Goal: Task Accomplishment & Management: Use online tool/utility

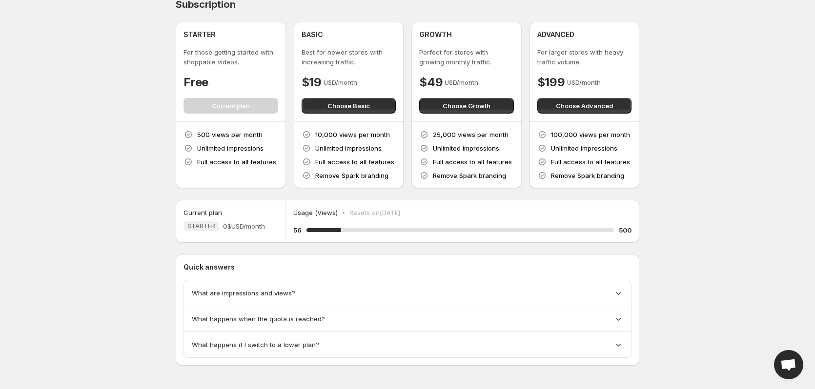
scroll to position [16, 0]
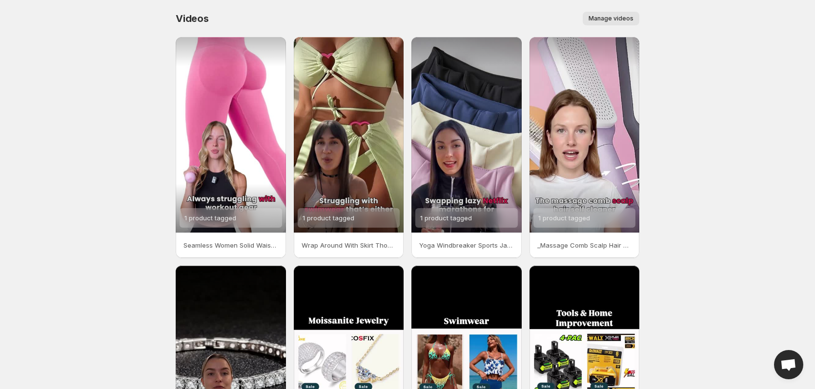
click at [620, 16] on span "Manage videos" at bounding box center [610, 19] width 45 height 8
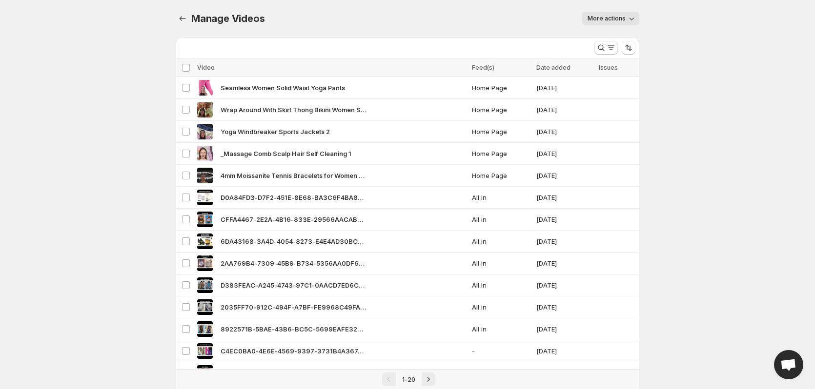
click at [636, 17] on button "More actions" at bounding box center [610, 19] width 58 height 14
click at [495, 18] on div "More actions" at bounding box center [457, 19] width 363 height 14
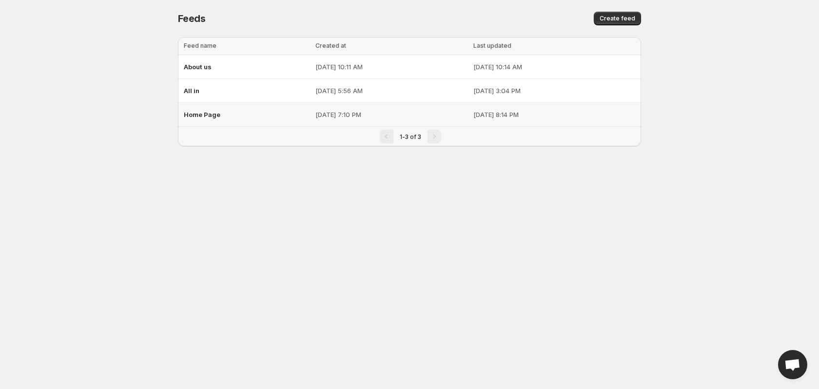
click at [238, 112] on div "Home Page" at bounding box center [247, 115] width 126 height 18
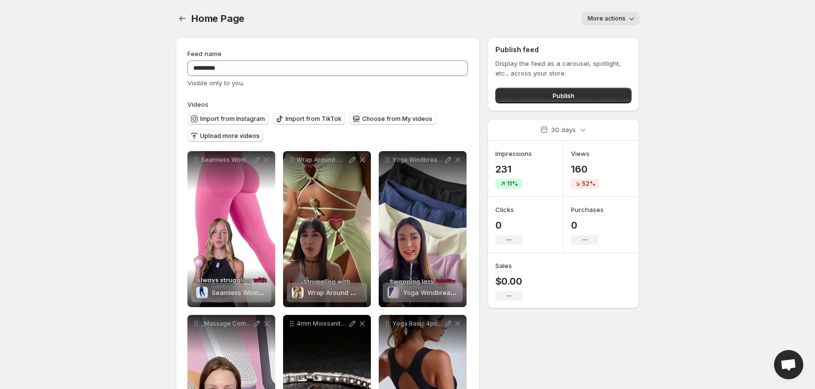
click at [229, 134] on span "Upload more videos" at bounding box center [230, 136] width 60 height 8
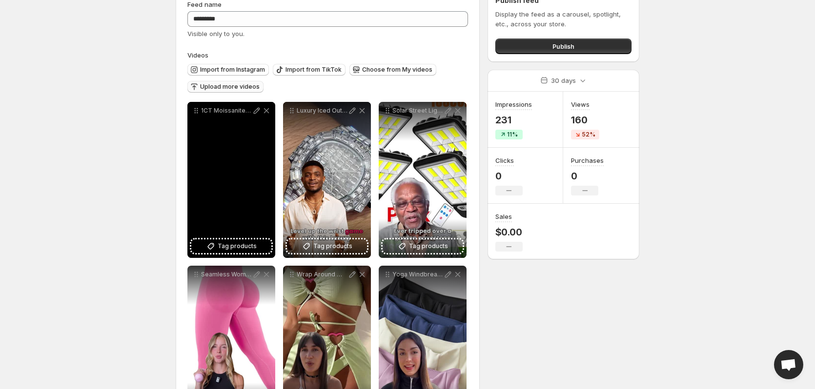
scroll to position [49, 0]
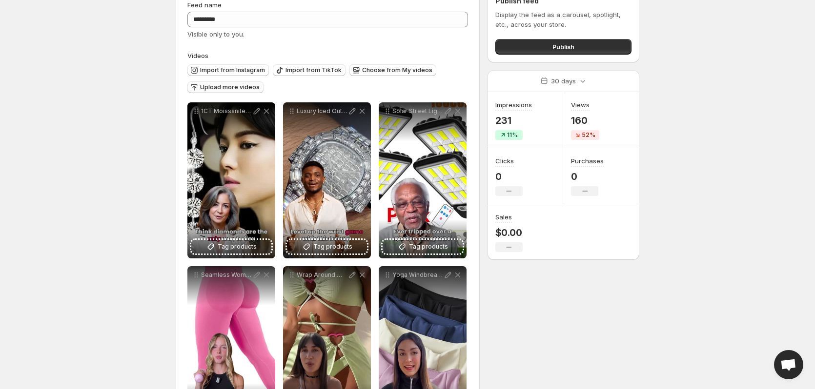
click at [227, 87] on span "Upload more videos" at bounding box center [230, 87] width 60 height 8
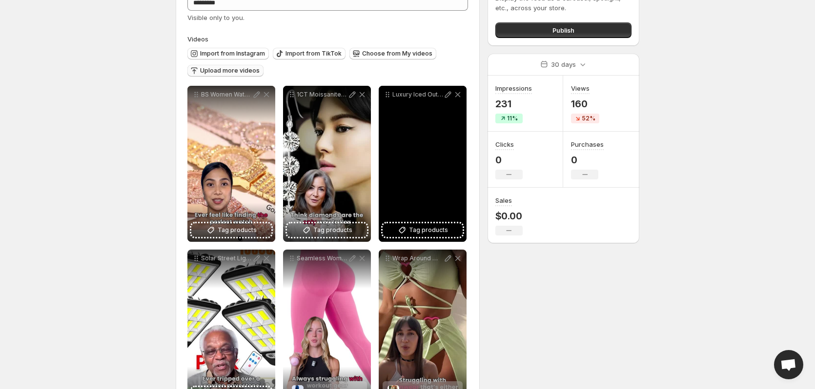
scroll to position [0, 0]
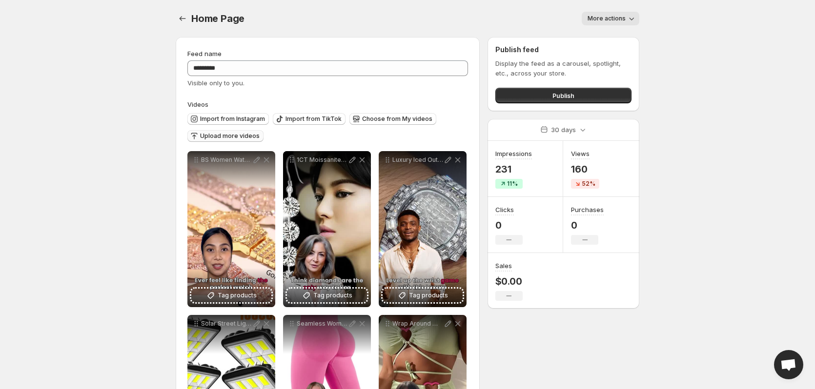
click at [221, 133] on span "Upload more videos" at bounding box center [230, 136] width 60 height 8
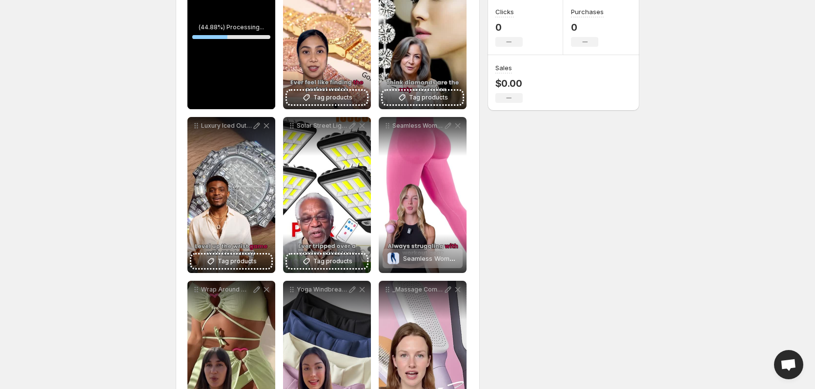
scroll to position [244, 0]
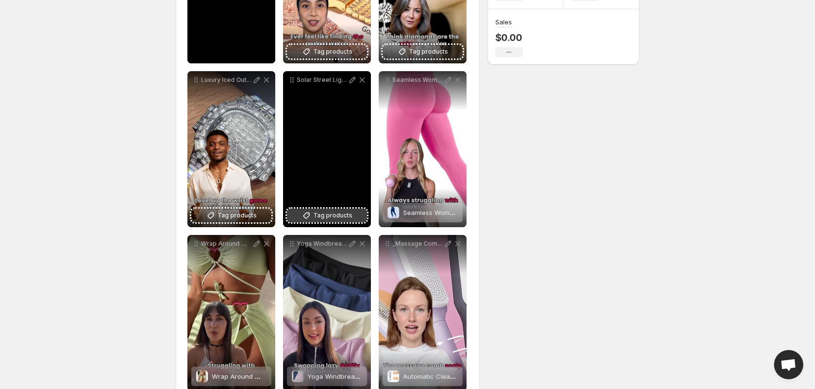
click at [330, 212] on span "Tag products" at bounding box center [332, 216] width 39 height 10
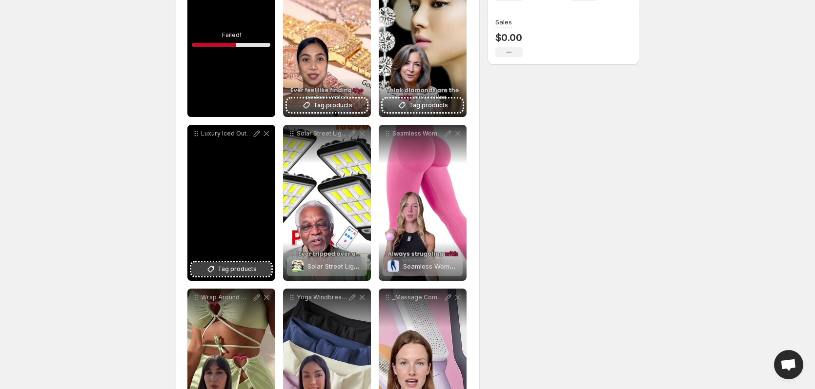
click at [223, 268] on span "Tag products" at bounding box center [237, 269] width 39 height 10
click at [232, 271] on span "Tag products" at bounding box center [237, 269] width 39 height 10
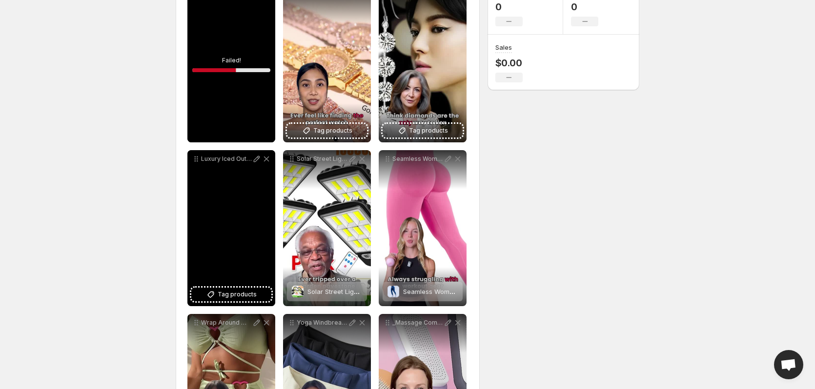
scroll to position [195, 0]
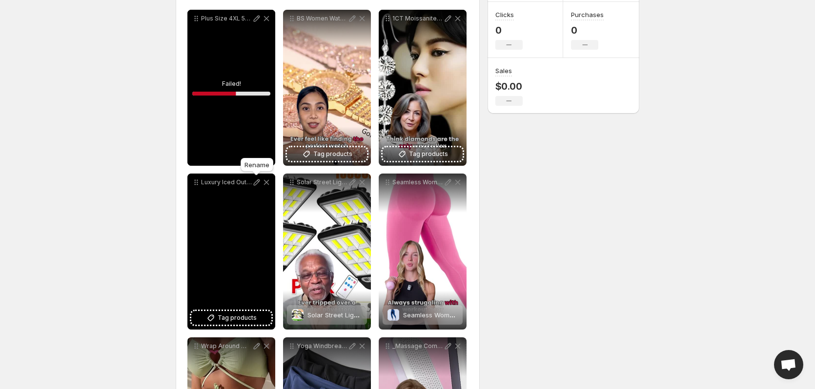
click at [256, 182] on icon at bounding box center [257, 183] width 6 height 6
click at [227, 314] on span "Tag products" at bounding box center [237, 318] width 39 height 10
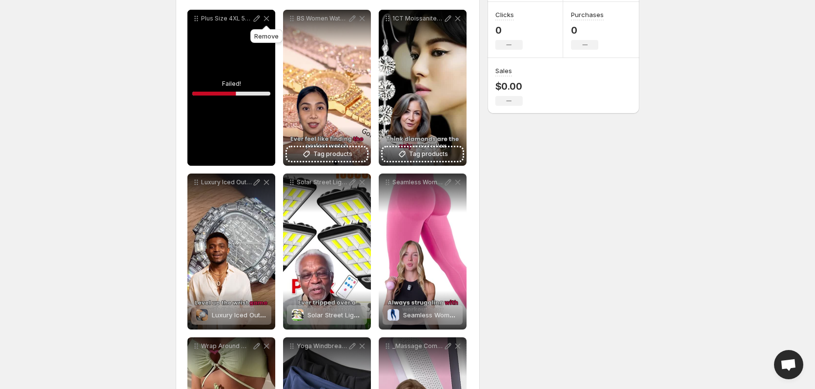
click at [268, 18] on icon at bounding box center [266, 18] width 5 height 5
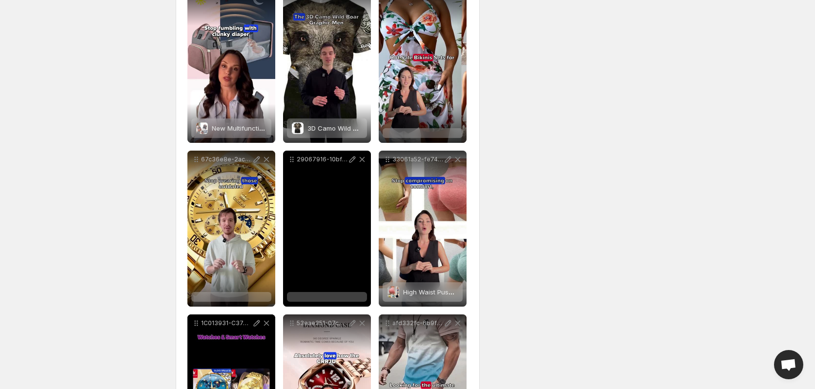
scroll to position [2781, 0]
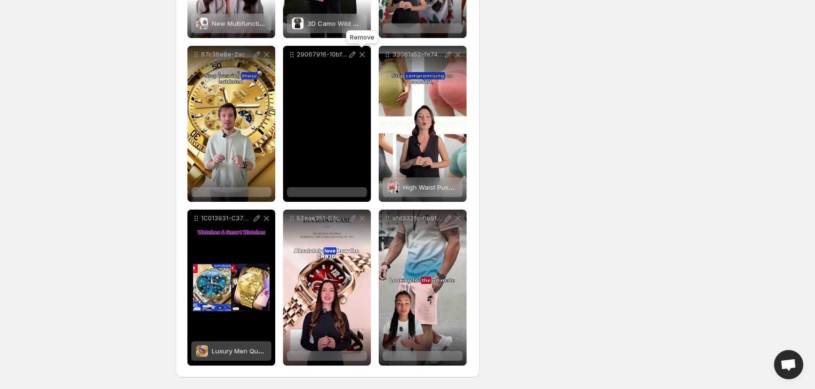
click at [364, 55] on icon at bounding box center [362, 55] width 10 height 10
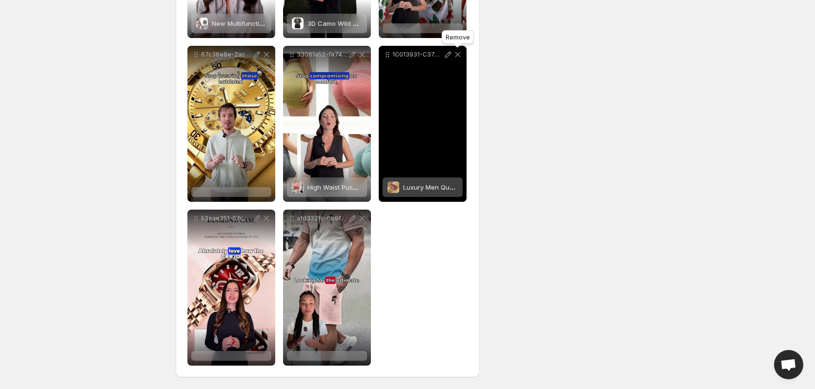
click at [458, 53] on icon at bounding box center [458, 55] width 10 height 10
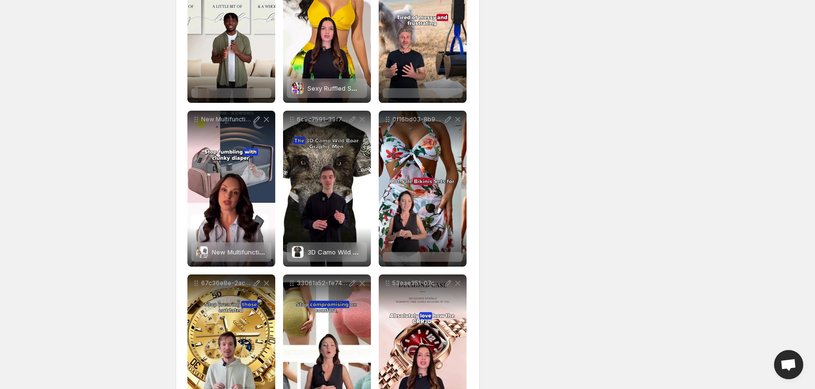
scroll to position [2537, 0]
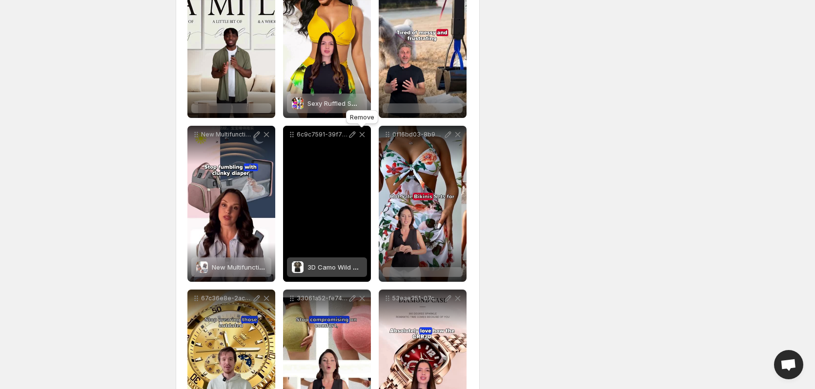
click at [362, 132] on icon at bounding box center [362, 135] width 10 height 10
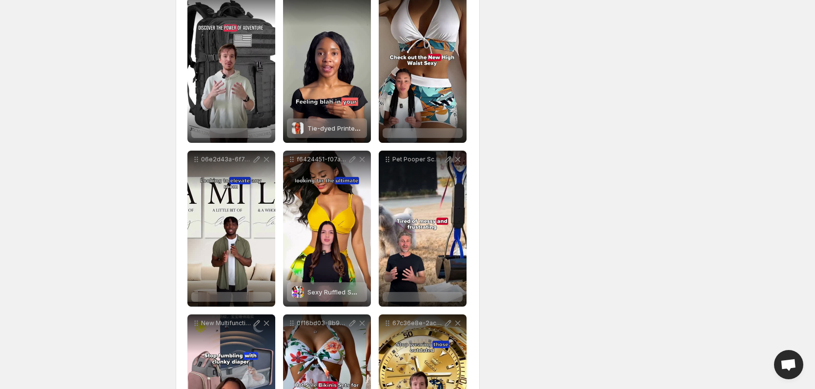
scroll to position [2342, 0]
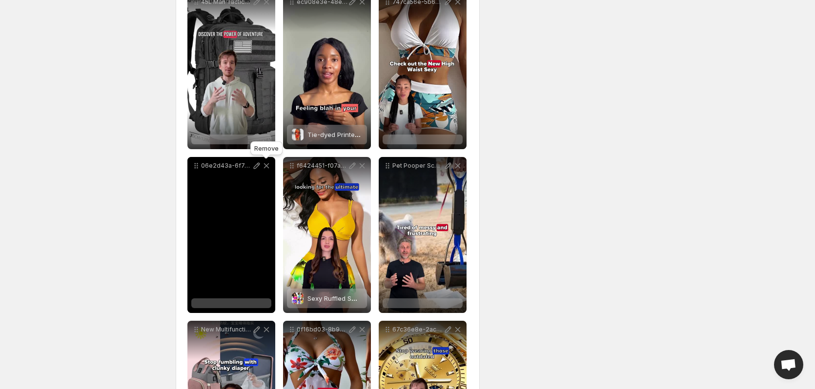
click at [268, 162] on icon at bounding box center [266, 166] width 10 height 10
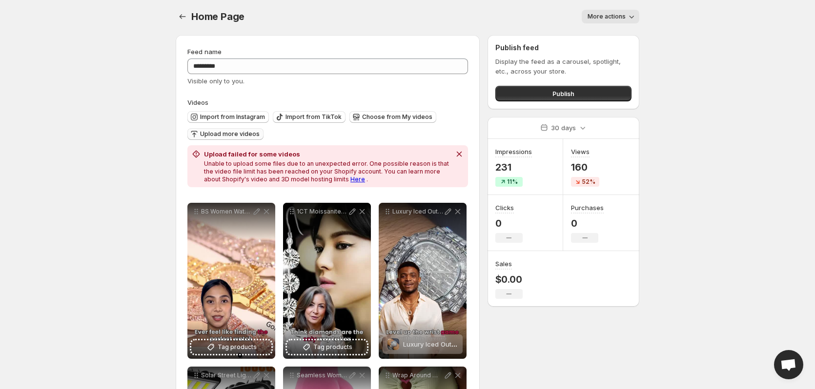
scroll to position [0, 0]
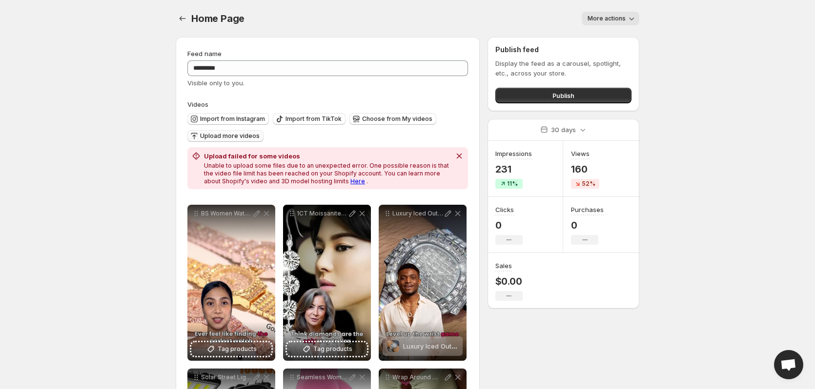
click at [233, 134] on span "Upload more videos" at bounding box center [230, 136] width 60 height 8
click at [235, 134] on span "Upload more videos" at bounding box center [230, 136] width 60 height 8
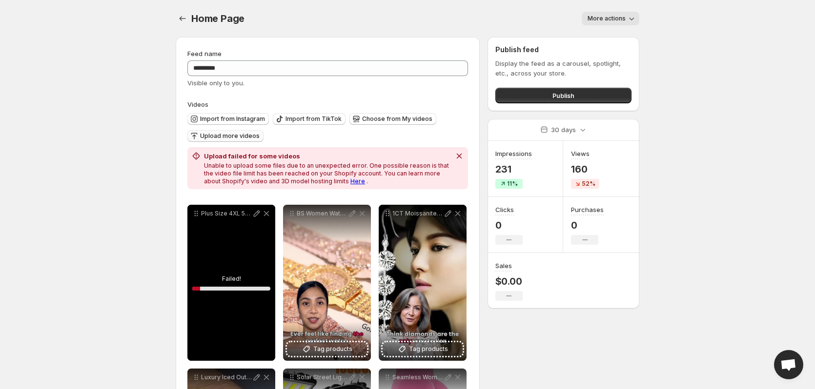
click at [350, 181] on link "Here" at bounding box center [357, 181] width 15 height 7
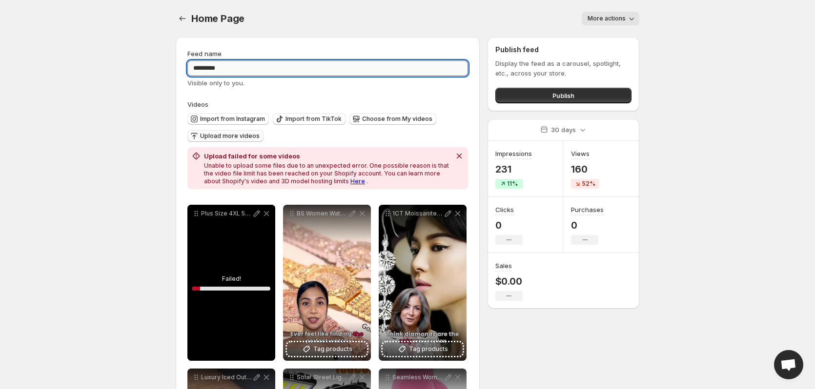
click at [277, 67] on input "*********" at bounding box center [327, 68] width 280 height 16
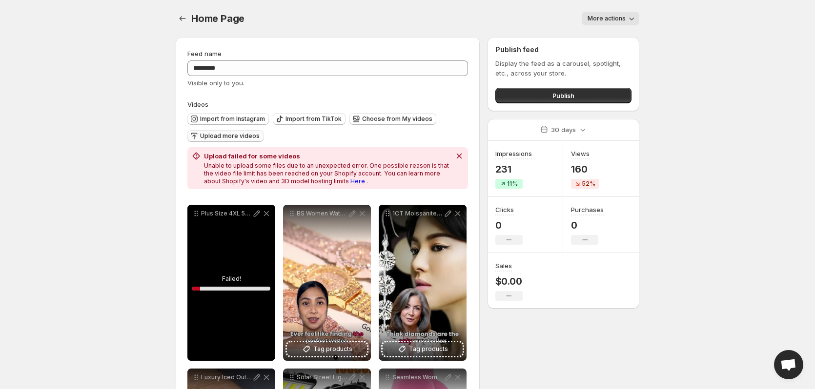
click at [269, 26] on div "Home Page. This page is ready Home Page More actions More actions More actions" at bounding box center [407, 18] width 463 height 37
click at [265, 211] on icon at bounding box center [266, 214] width 10 height 10
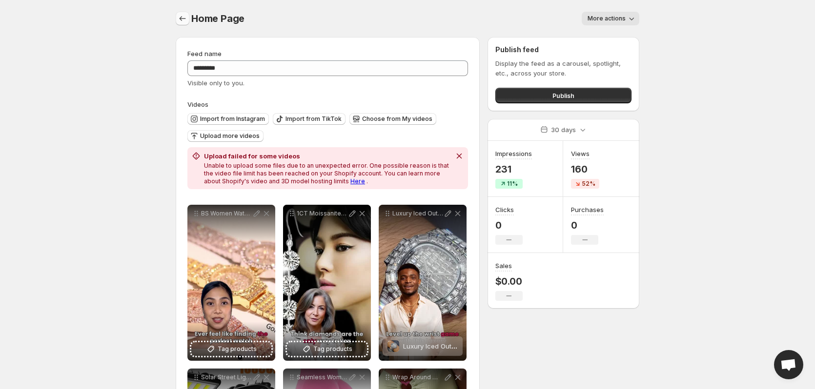
click at [186, 17] on icon "Settings" at bounding box center [183, 19] width 10 height 10
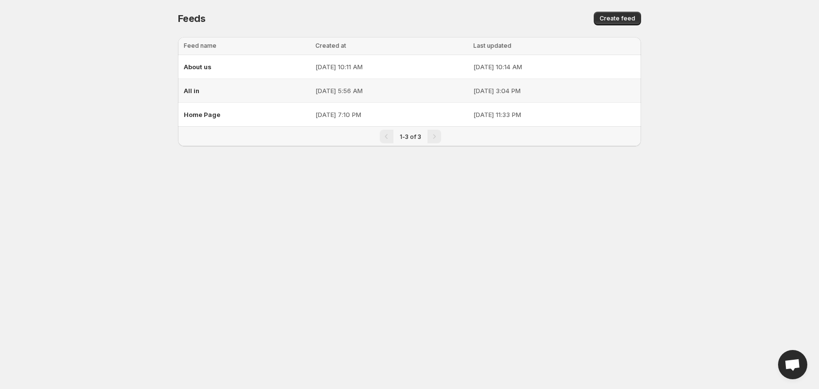
click at [318, 89] on p "[DATE] 5:56 AM" at bounding box center [392, 91] width 152 height 10
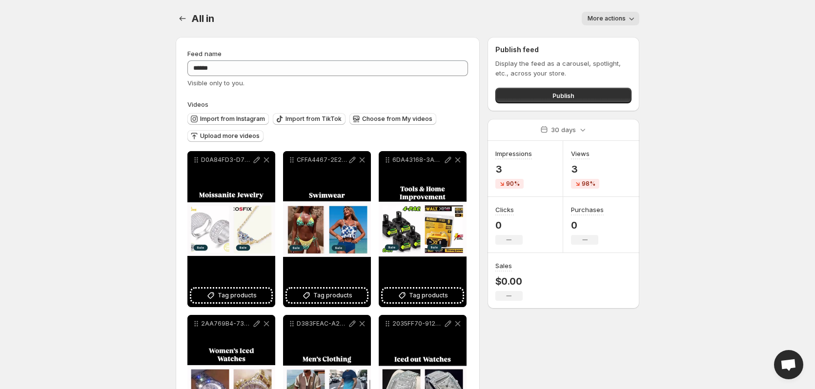
click at [636, 17] on icon "button" at bounding box center [631, 19] width 10 height 10
click at [598, 37] on span "Delete" at bounding box center [599, 39] width 20 height 8
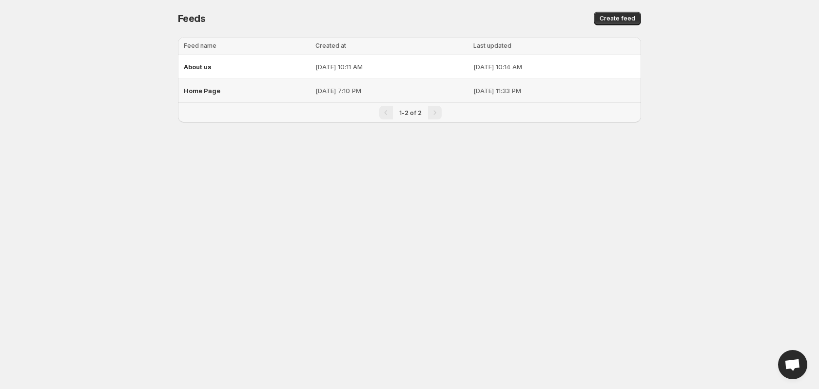
click at [316, 86] on p "[DATE] 7:10 PM" at bounding box center [392, 91] width 152 height 10
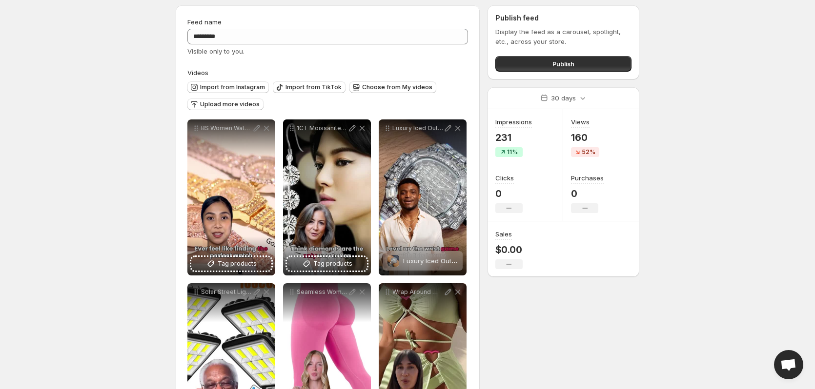
scroll to position [49, 0]
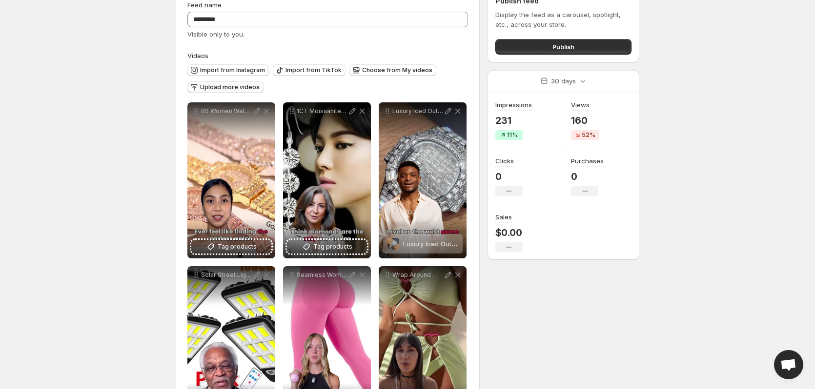
click at [231, 86] on span "Upload more videos" at bounding box center [230, 87] width 60 height 8
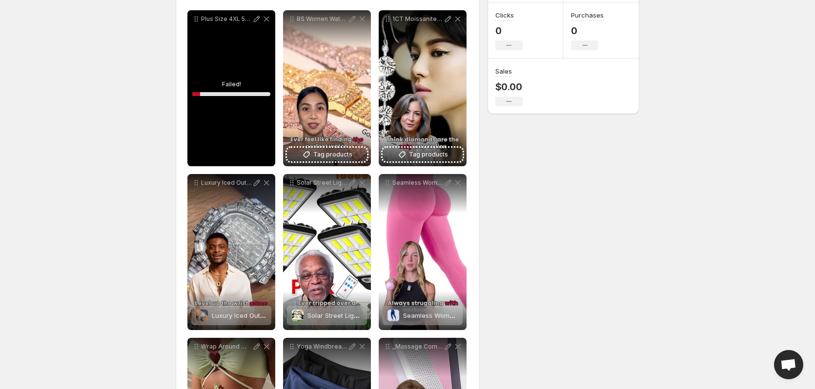
scroll to position [195, 0]
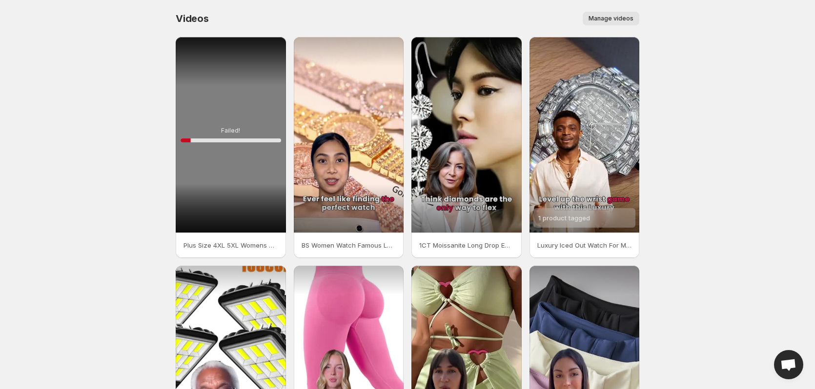
click at [269, 60] on div "Failed! 10 %" at bounding box center [231, 135] width 110 height 196
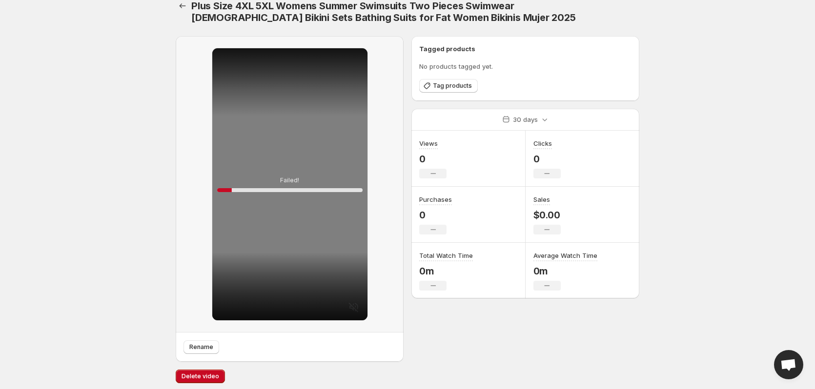
scroll to position [17, 0]
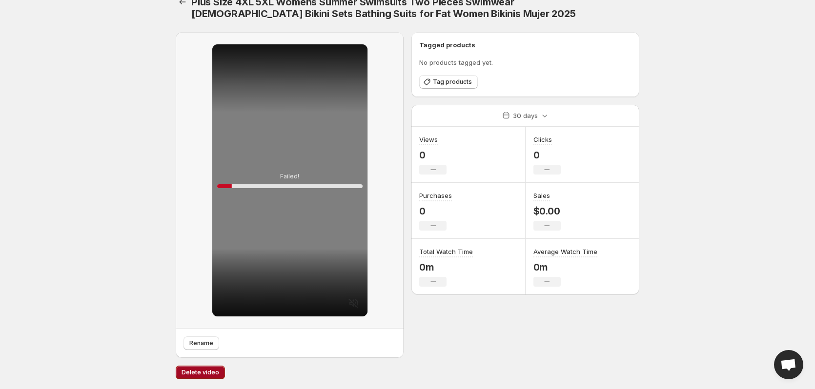
click at [203, 371] on span "Delete video" at bounding box center [200, 373] width 38 height 8
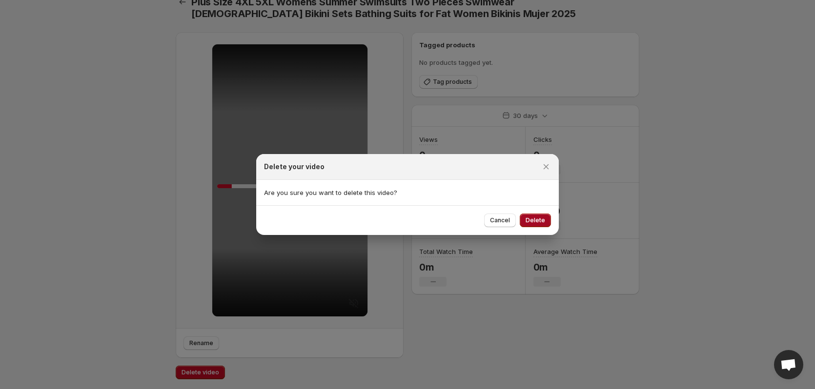
click at [533, 219] on span "Delete" at bounding box center [535, 221] width 20 height 8
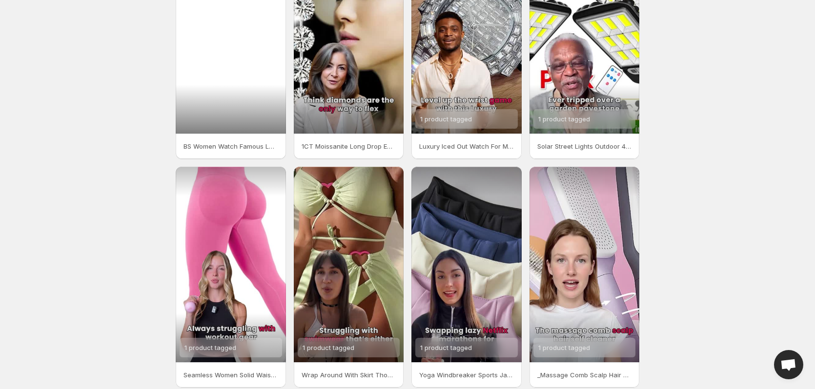
scroll to position [142, 0]
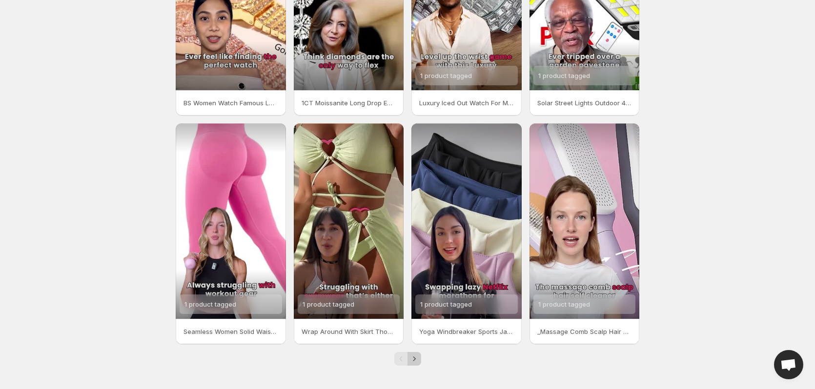
click at [414, 358] on icon "Next" at bounding box center [414, 359] width 10 height 10
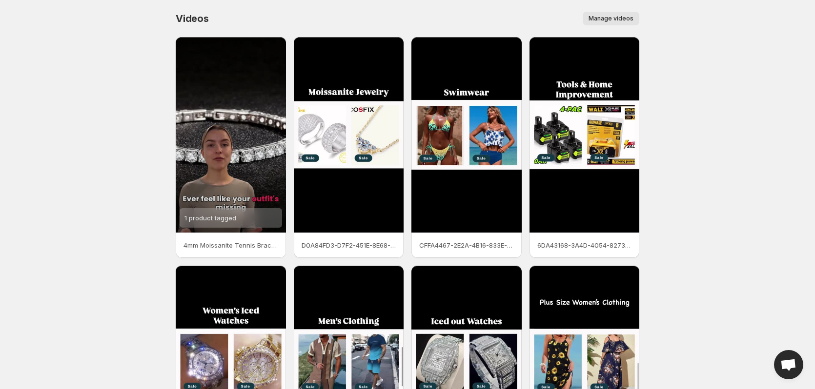
click at [610, 17] on span "Manage videos" at bounding box center [610, 19] width 45 height 8
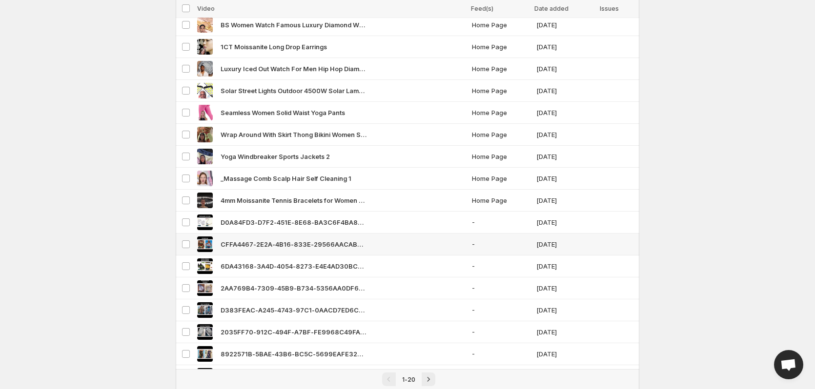
scroll to position [170, 0]
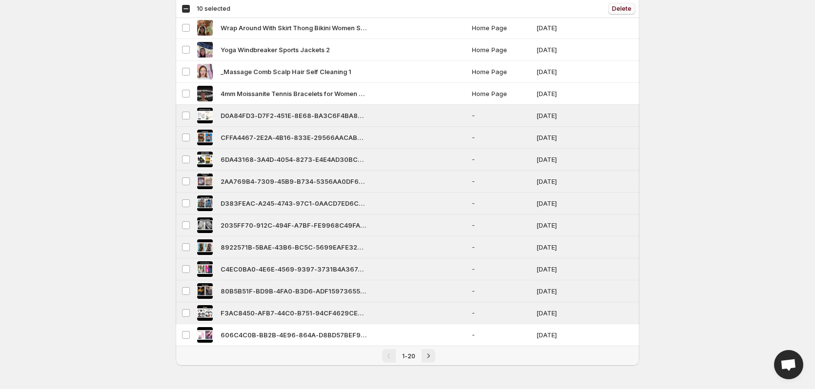
click at [624, 7] on span "Delete" at bounding box center [622, 9] width 20 height 8
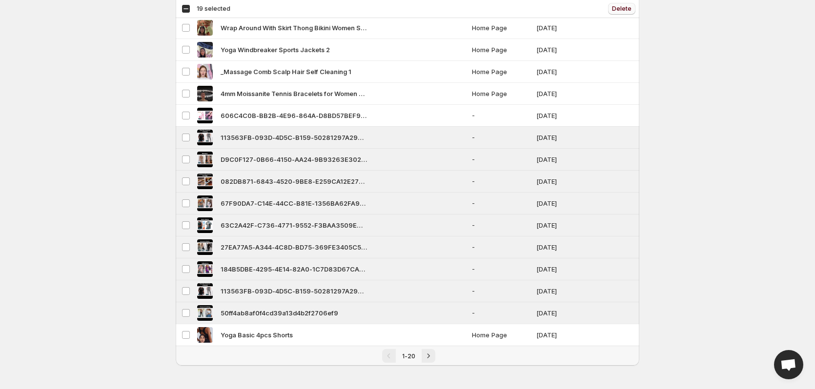
click at [623, 8] on span "Delete" at bounding box center [622, 9] width 20 height 8
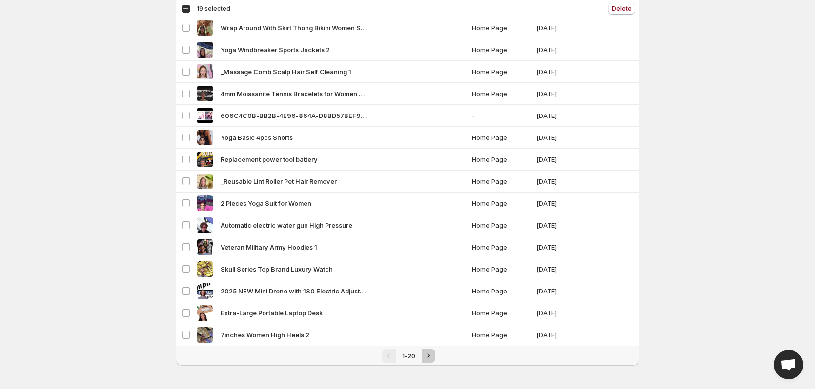
click at [424, 357] on icon "Next" at bounding box center [428, 356] width 10 height 10
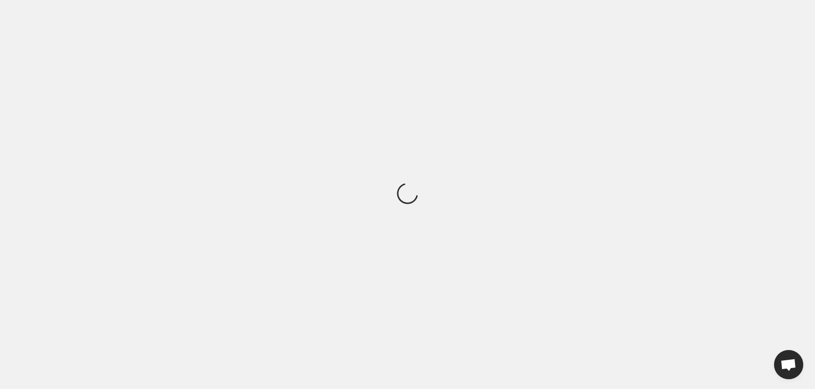
scroll to position [0, 0]
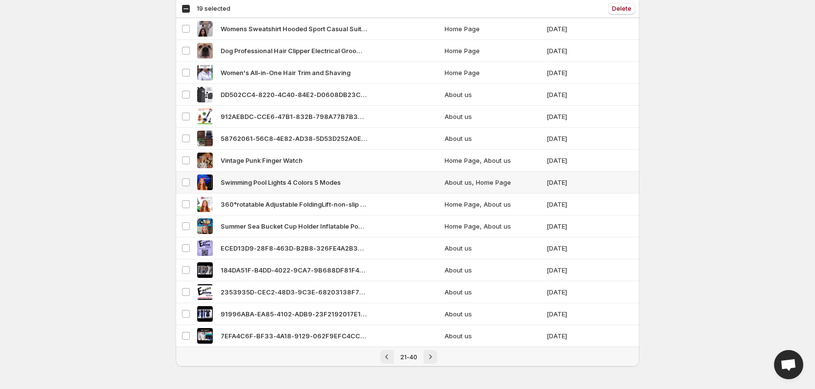
scroll to position [170, 0]
click at [432, 358] on icon "Next" at bounding box center [430, 356] width 10 height 10
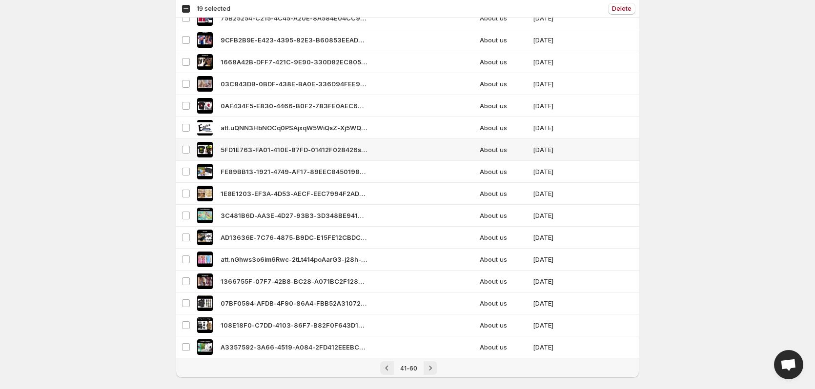
scroll to position [170, 0]
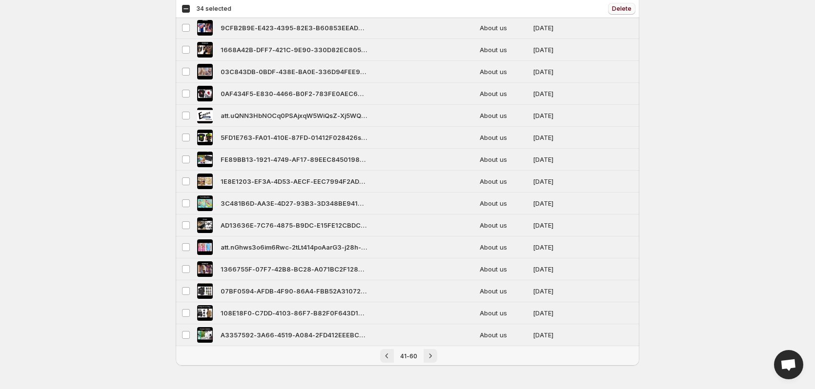
click at [617, 11] on span "Delete" at bounding box center [622, 9] width 20 height 8
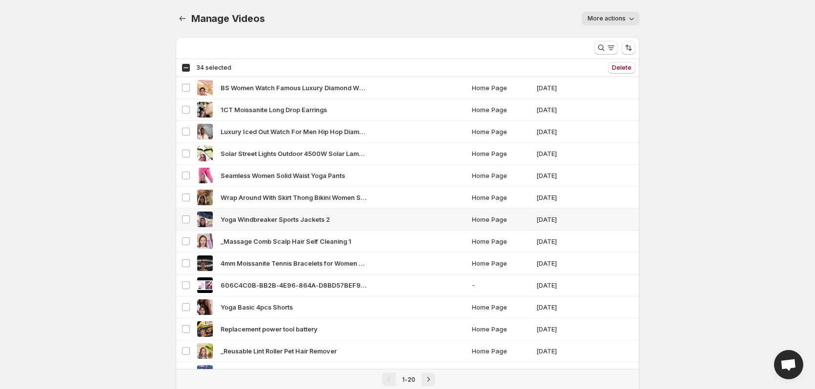
scroll to position [170, 0]
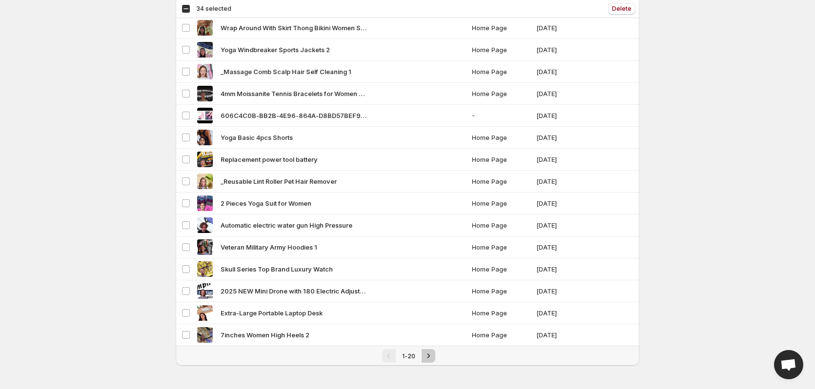
click at [431, 352] on icon "Next" at bounding box center [428, 356] width 10 height 10
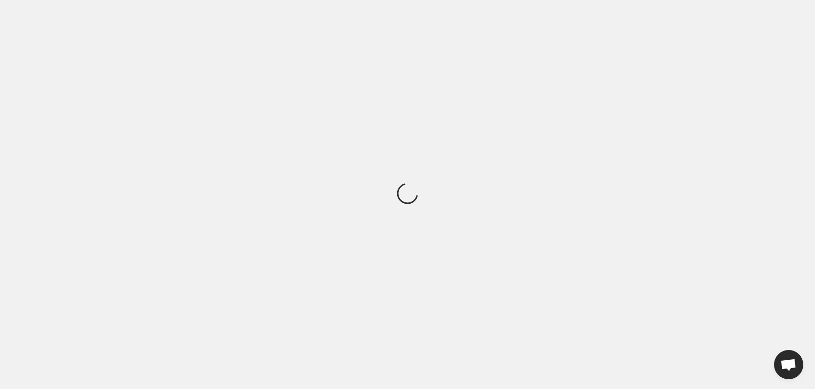
scroll to position [0, 0]
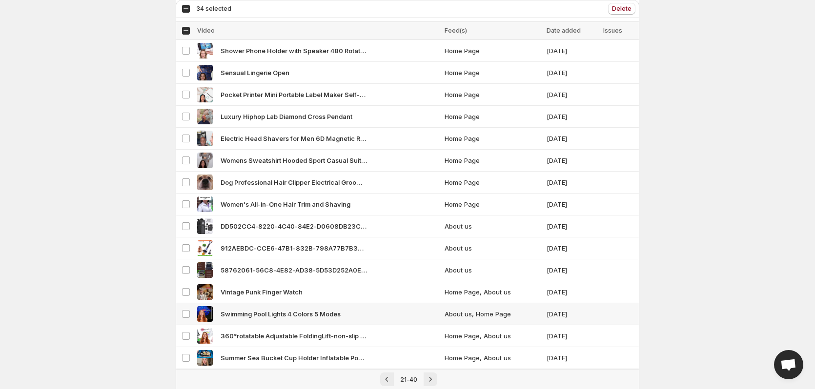
scroll to position [170, 0]
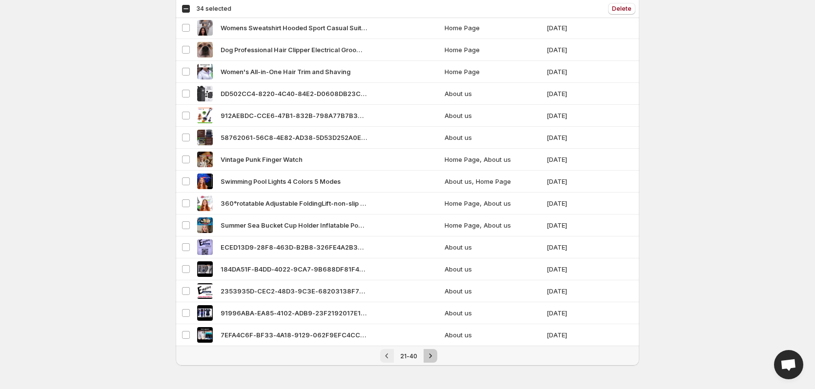
click at [430, 355] on icon "Next" at bounding box center [430, 356] width 10 height 10
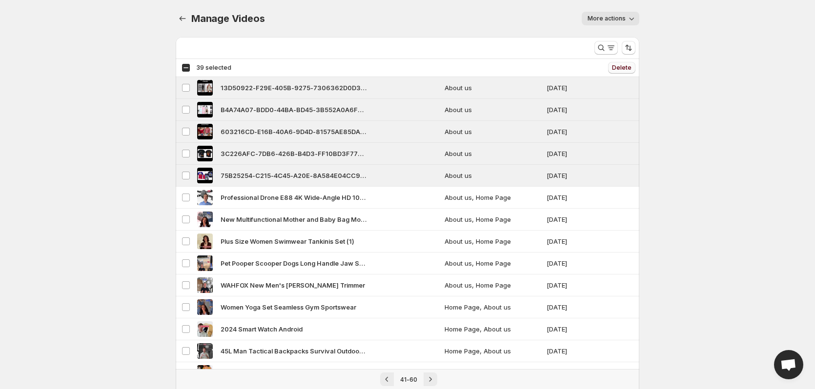
click at [624, 63] on button "Delete" at bounding box center [621, 68] width 27 height 12
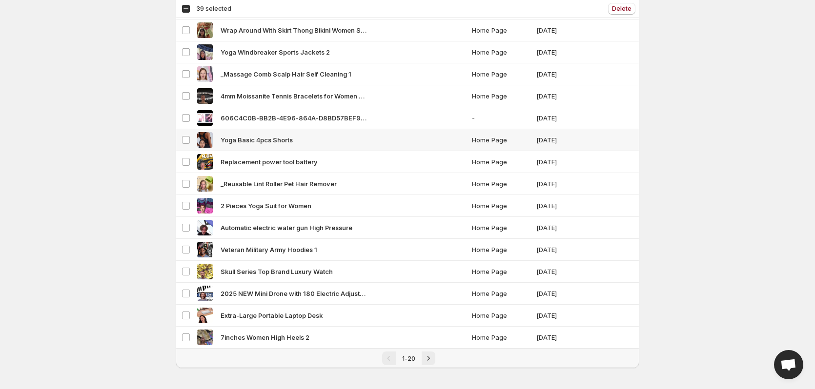
scroll to position [170, 0]
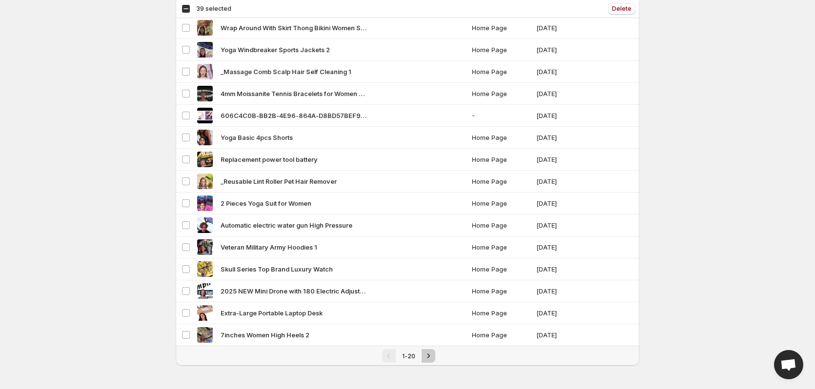
click at [425, 355] on icon "Next" at bounding box center [428, 356] width 10 height 10
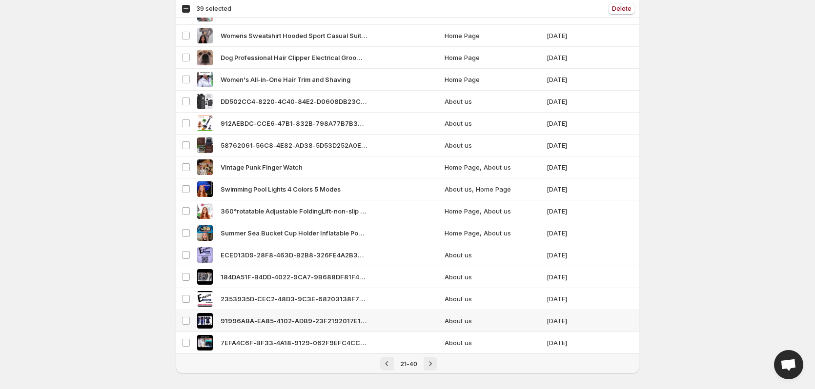
scroll to position [170, 0]
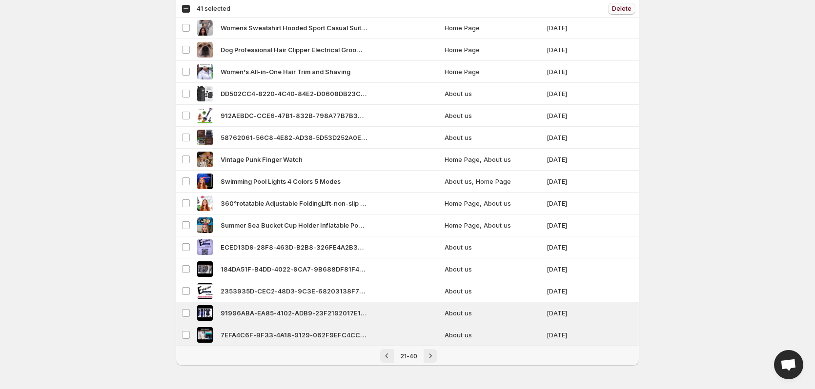
click at [628, 6] on span "Delete" at bounding box center [622, 9] width 20 height 8
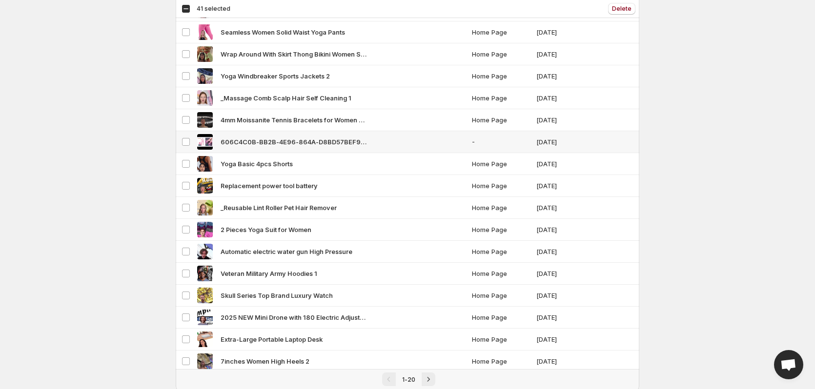
scroll to position [170, 0]
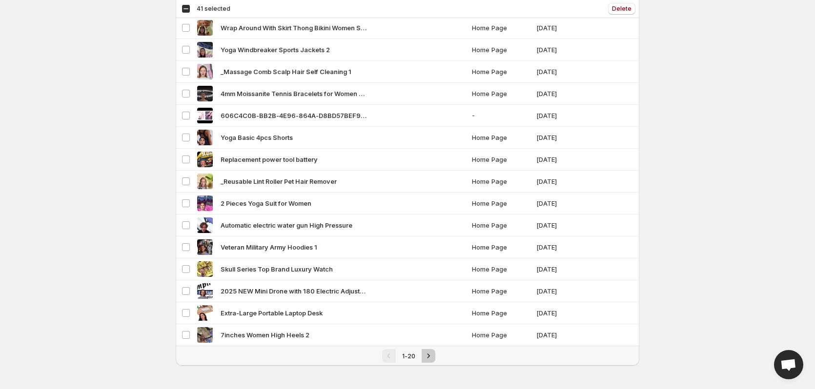
click at [428, 351] on button "Next" at bounding box center [428, 356] width 14 height 14
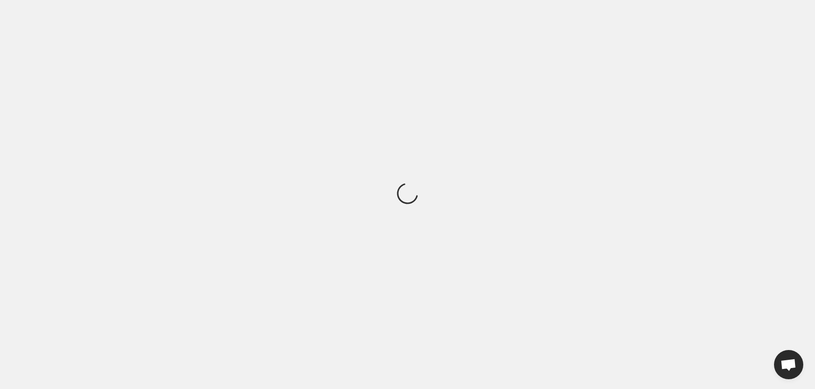
scroll to position [0, 0]
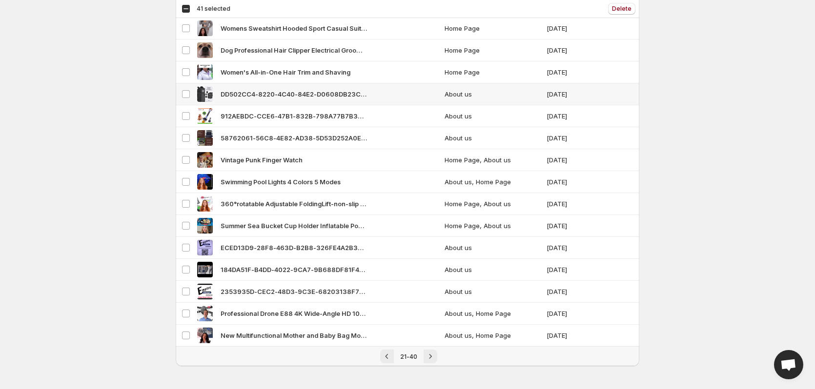
scroll to position [170, 0]
click at [181, 269] on span at bounding box center [185, 269] width 9 height 9
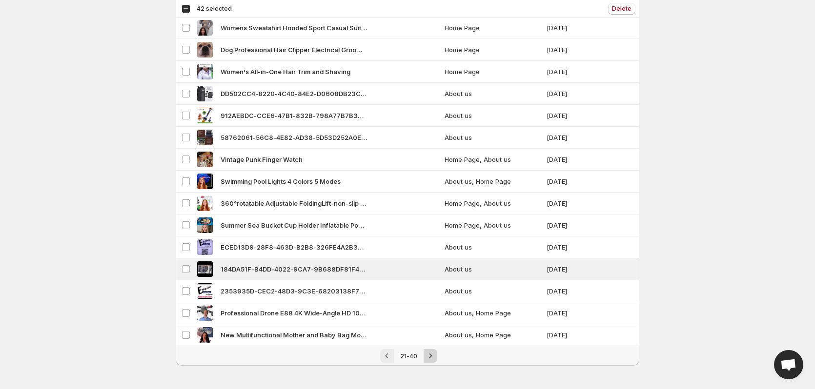
click at [428, 356] on icon "Next" at bounding box center [430, 356] width 10 height 10
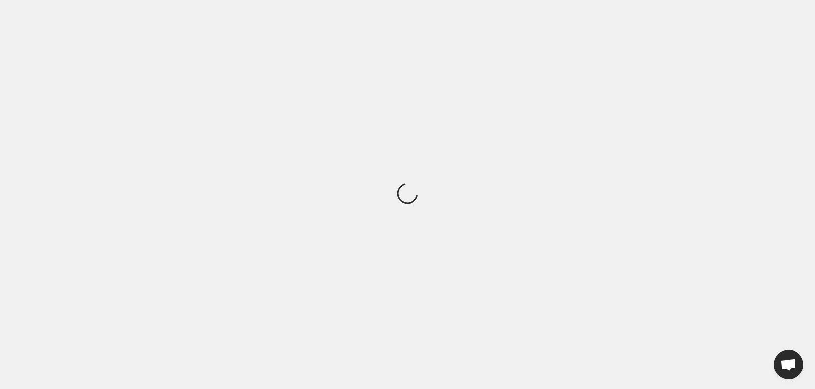
scroll to position [0, 0]
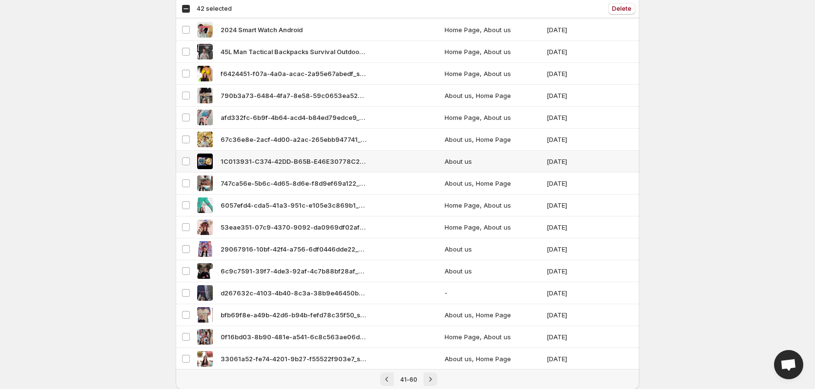
scroll to position [170, 0]
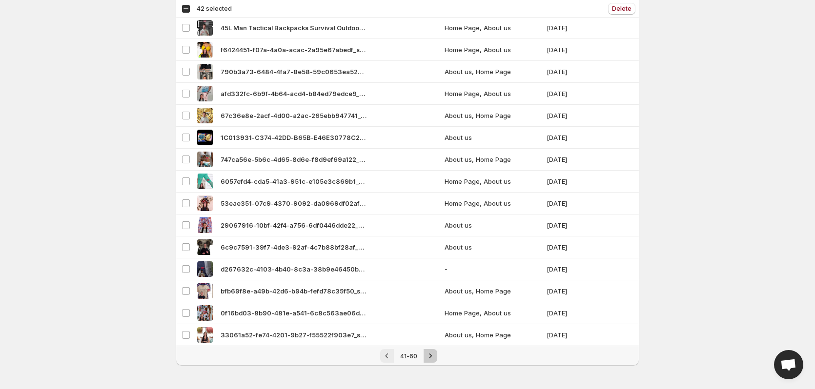
click at [431, 353] on icon "Next" at bounding box center [430, 356] width 10 height 10
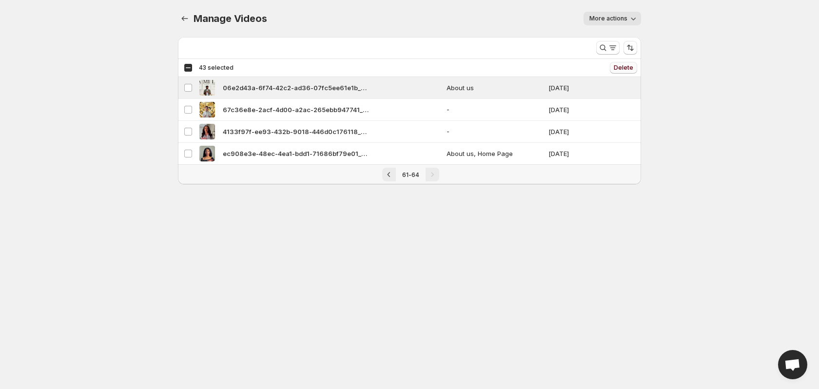
click at [624, 64] on span "Delete" at bounding box center [624, 68] width 20 height 8
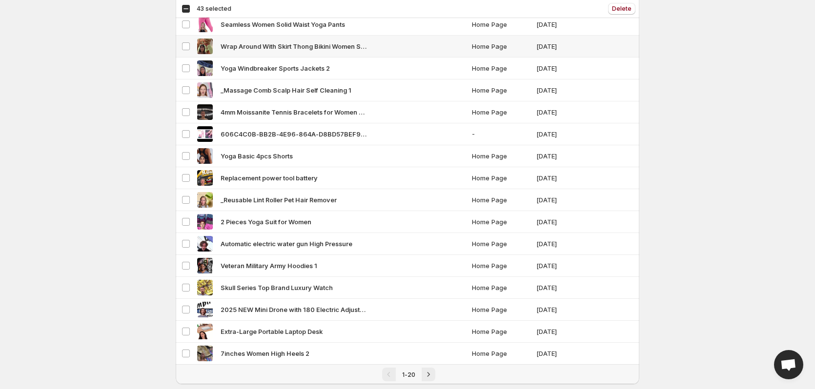
scroll to position [170, 0]
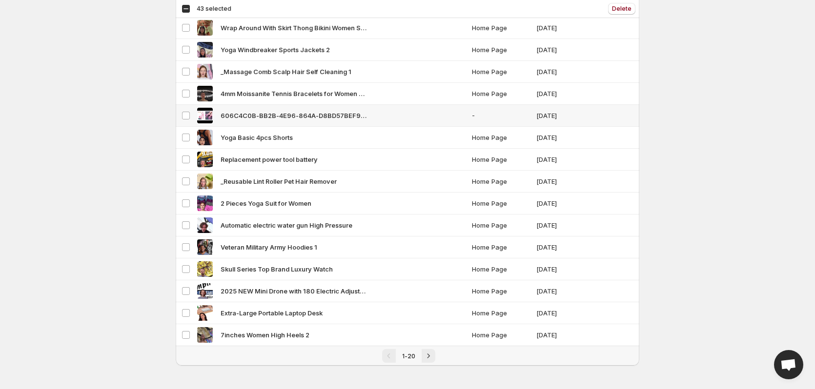
click at [412, 115] on div "606C4C0B-BB2B-4E96-864A-D8BD57BEF9B0segment_video_2" at bounding box center [331, 116] width 269 height 16
click at [184, 7] on div "Select all 20 videos 43 selected" at bounding box center [206, 8] width 50 height 9
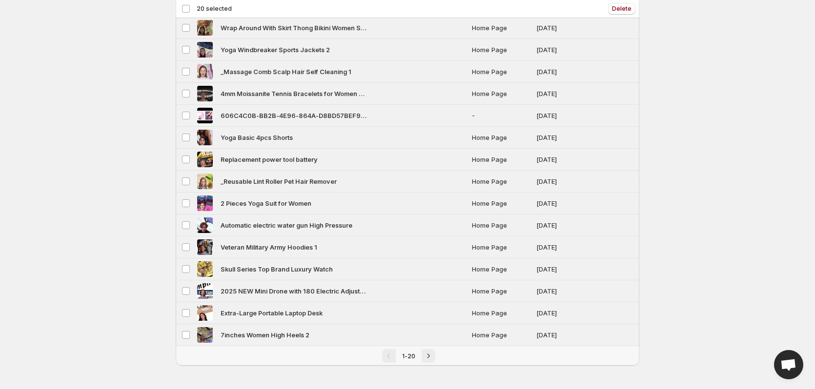
click at [184, 7] on div "Deselect all 20 videos 20 selected" at bounding box center [206, 8] width 50 height 9
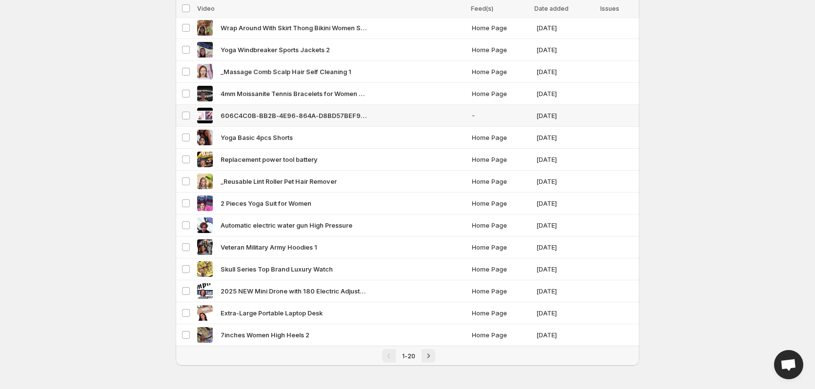
click at [530, 111] on td "-" at bounding box center [501, 116] width 64 height 22
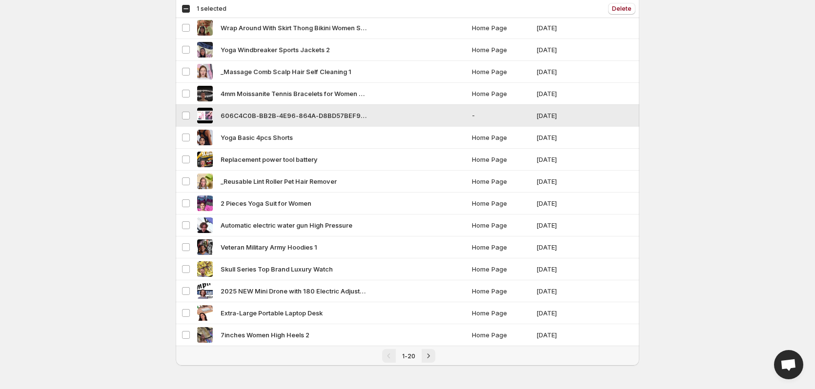
click at [530, 111] on td "-" at bounding box center [501, 116] width 64 height 22
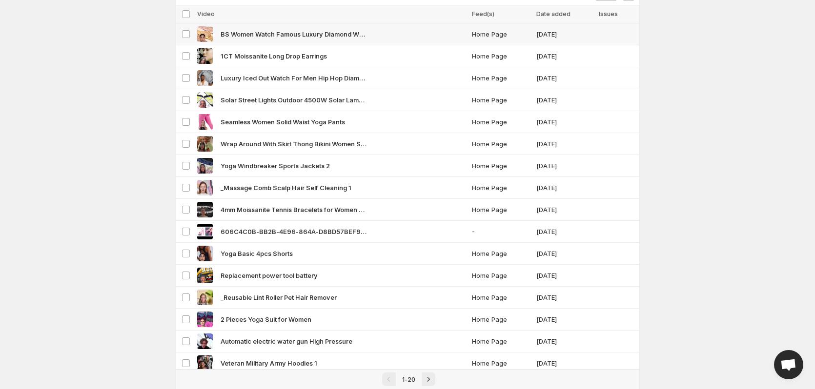
scroll to position [0, 0]
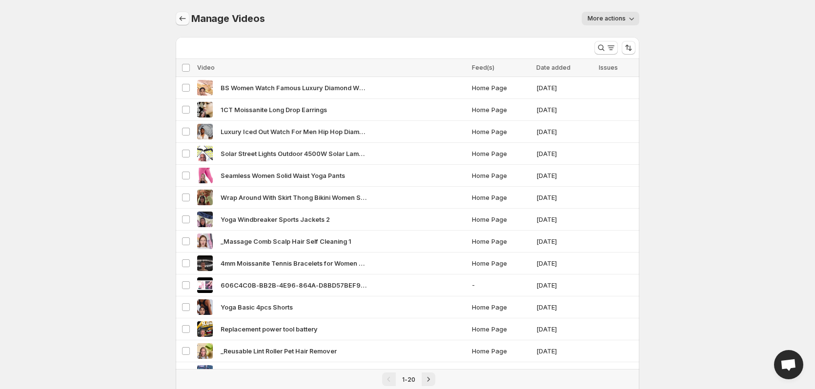
click at [181, 22] on icon "Manage Videos" at bounding box center [183, 19] width 10 height 10
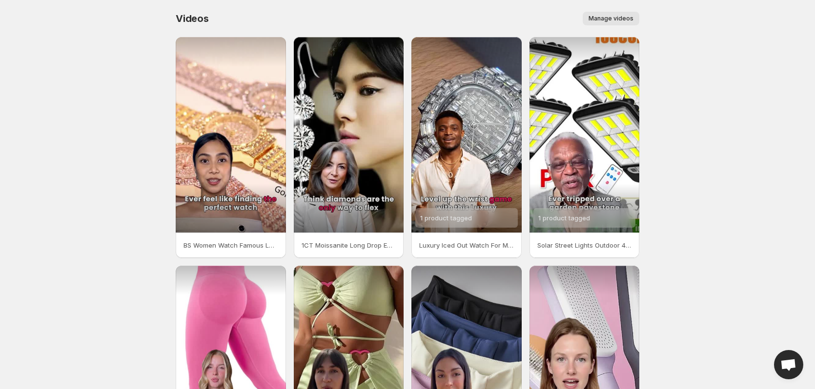
click at [624, 16] on span "Manage videos" at bounding box center [610, 19] width 45 height 8
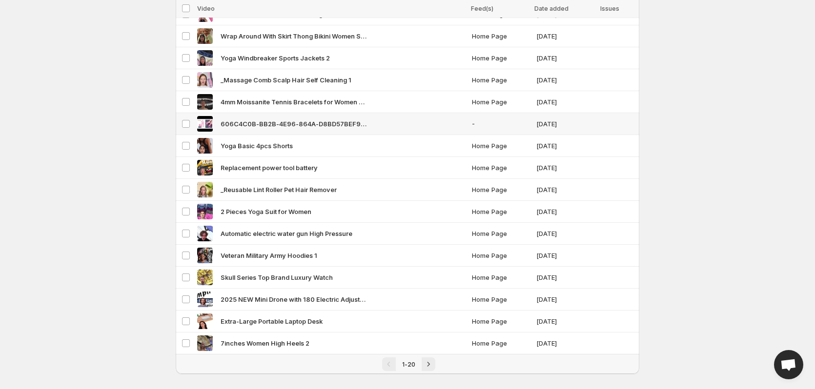
scroll to position [170, 0]
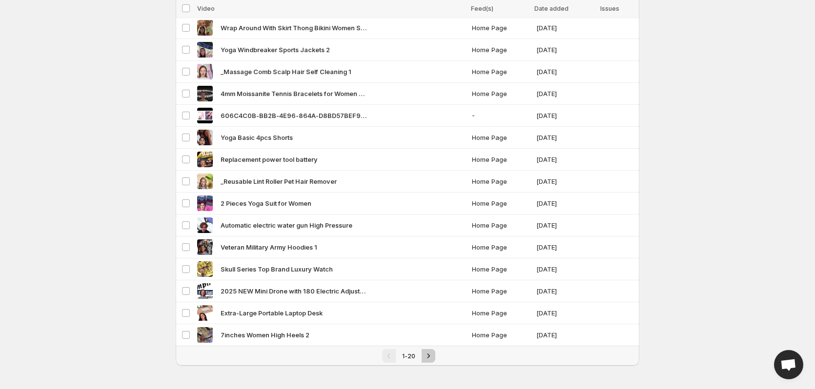
click at [430, 355] on icon "Next" at bounding box center [428, 356] width 10 height 10
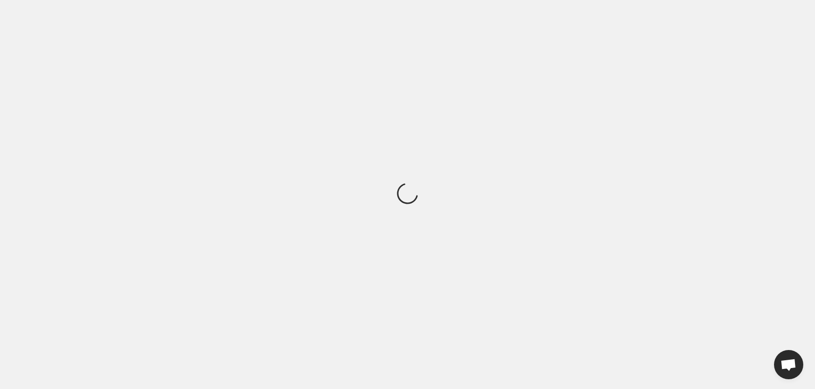
scroll to position [0, 0]
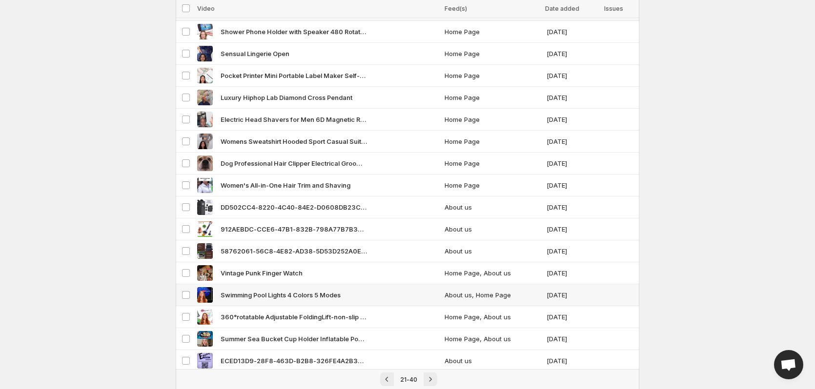
scroll to position [170, 0]
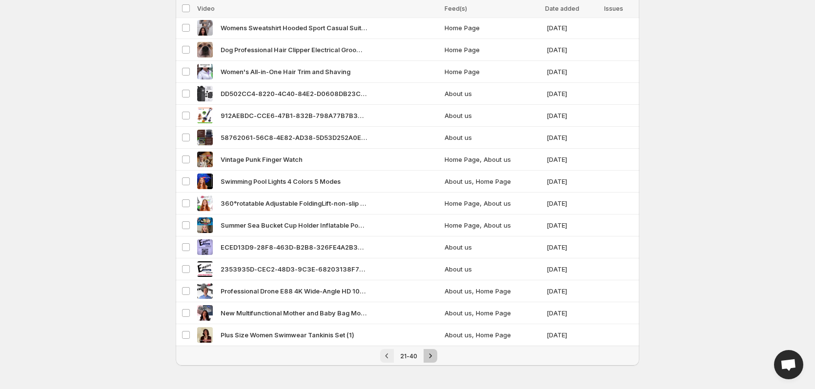
click at [428, 357] on icon "Next" at bounding box center [430, 356] width 10 height 10
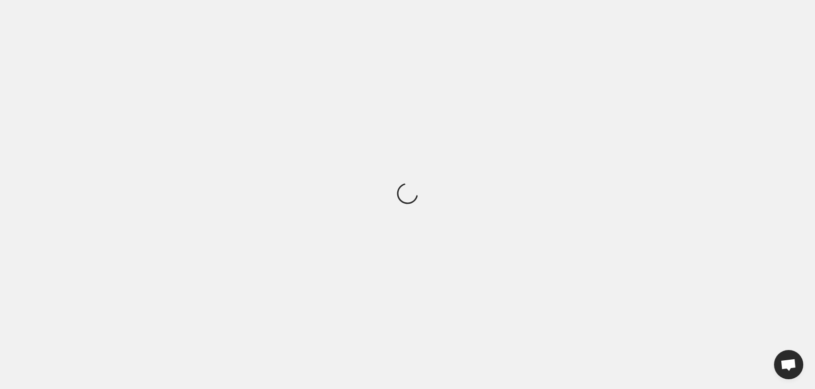
scroll to position [0, 0]
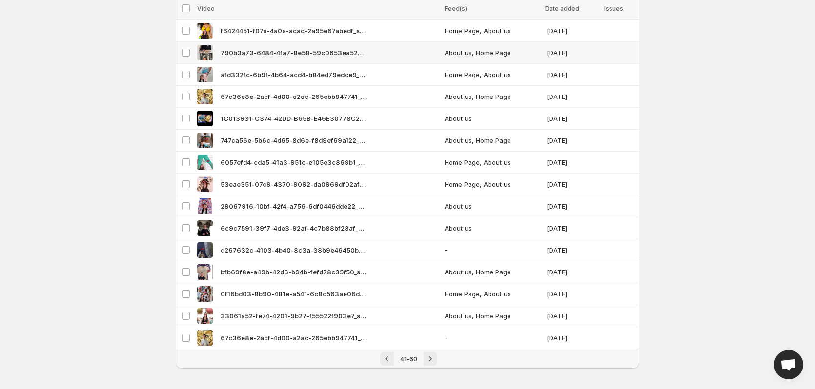
scroll to position [170, 0]
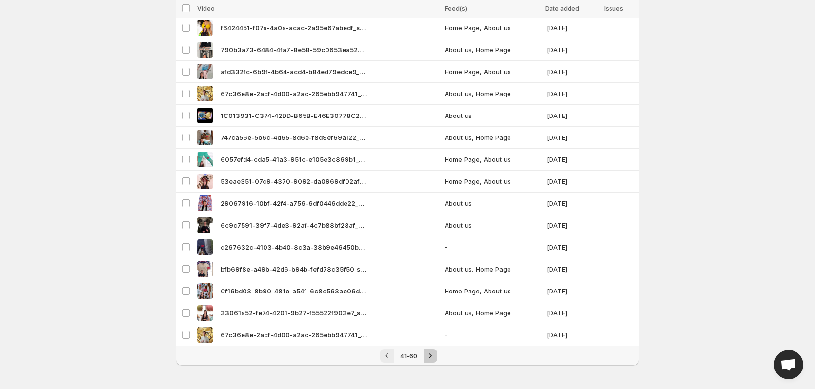
click at [427, 357] on icon "Next" at bounding box center [430, 356] width 10 height 10
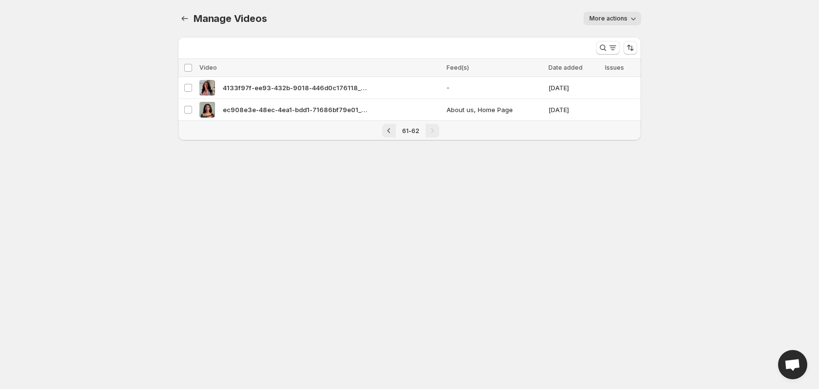
click at [634, 19] on icon "button" at bounding box center [634, 19] width 10 height 10
click at [678, 9] on body "Home Feeds Videos Subscription Settings Manage Videos. This page is ready Manag…" at bounding box center [409, 194] width 819 height 389
click at [187, 15] on icon "Manage Videos" at bounding box center [185, 19] width 10 height 10
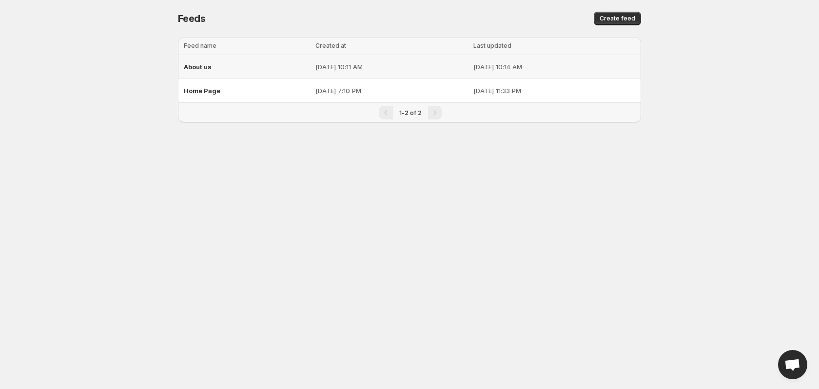
click at [329, 65] on p "[DATE] 10:11 AM" at bounding box center [392, 67] width 152 height 10
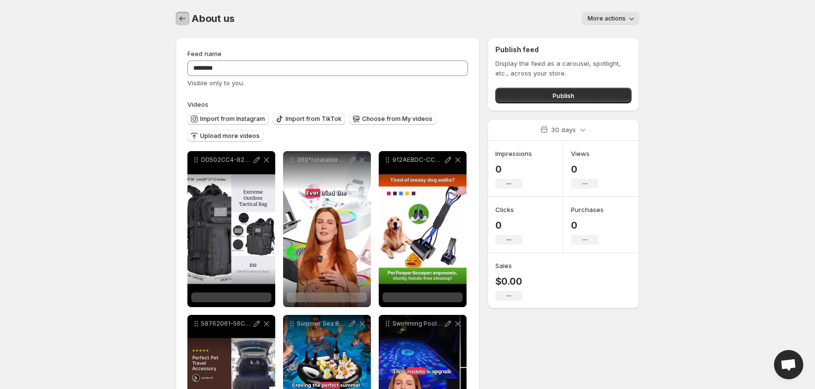
click at [187, 20] on icon "Settings" at bounding box center [183, 19] width 10 height 10
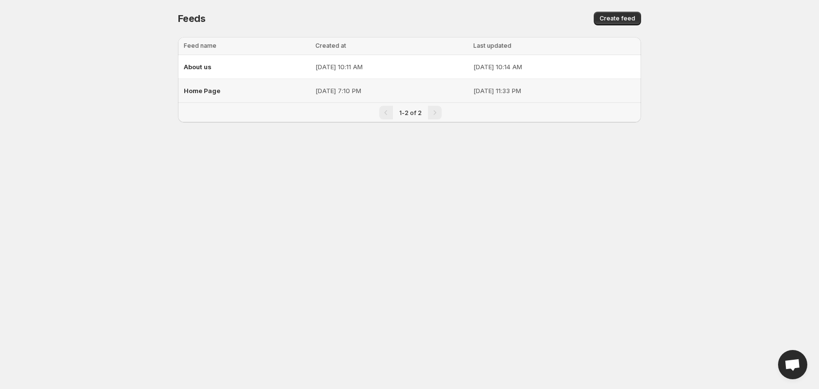
click at [234, 93] on div "Home Page" at bounding box center [247, 91] width 126 height 18
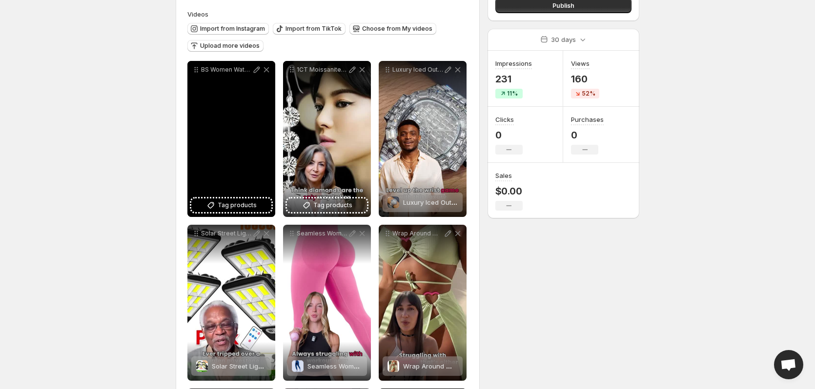
scroll to position [27, 0]
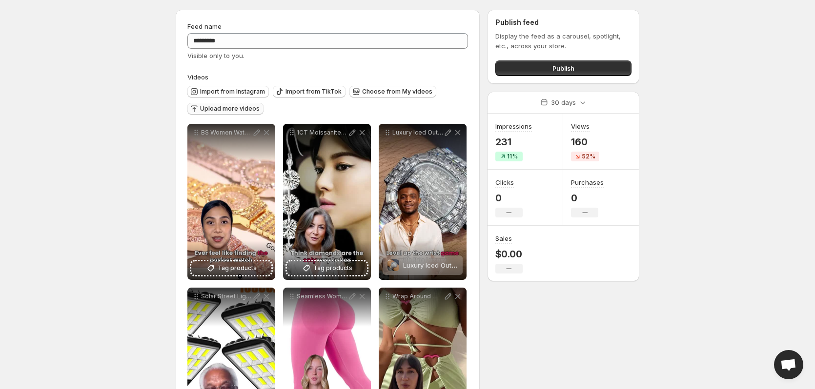
click at [230, 106] on span "Upload more videos" at bounding box center [230, 109] width 60 height 8
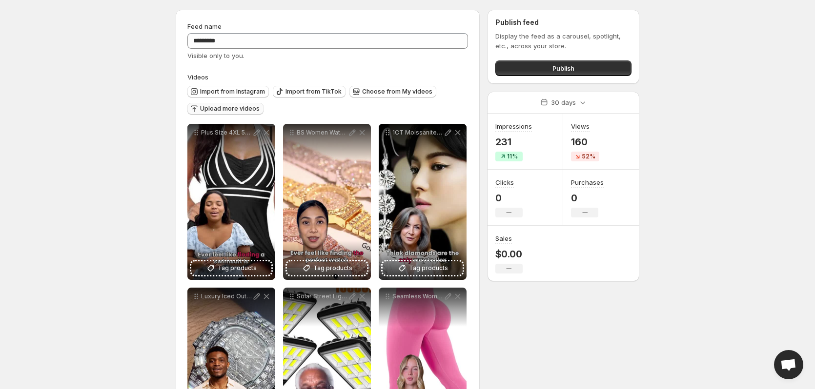
scroll to position [0, 0]
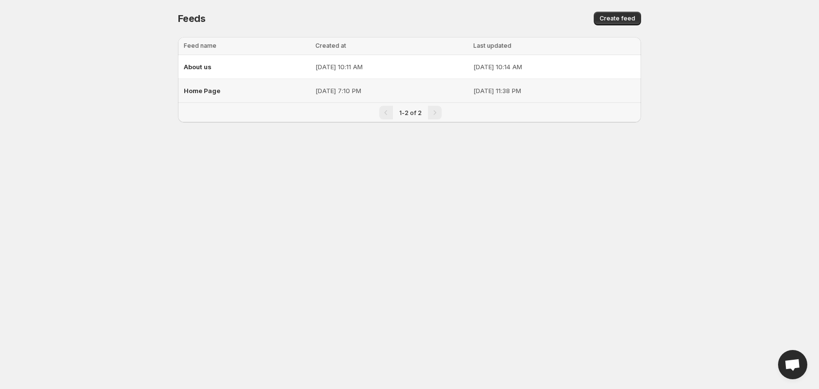
click at [429, 85] on td "[DATE] 7:10 PM" at bounding box center [392, 91] width 158 height 24
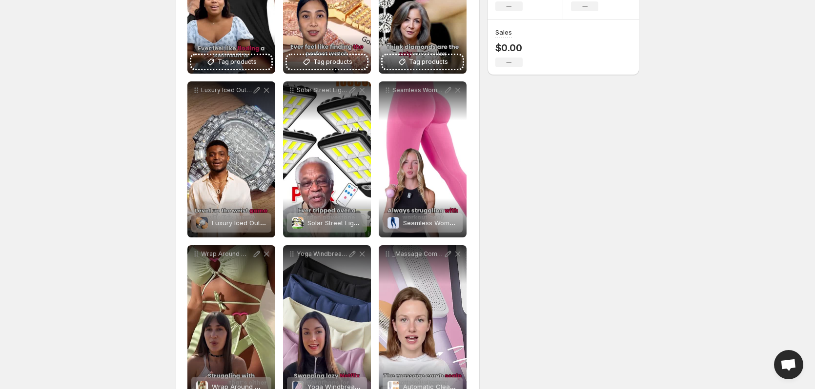
scroll to position [341, 0]
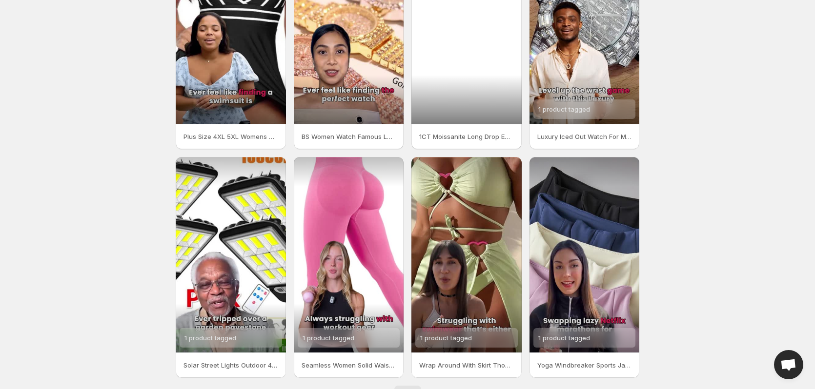
scroll to position [142, 0]
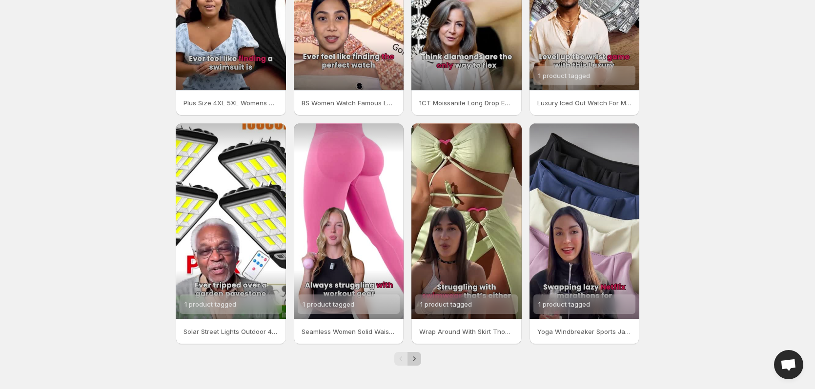
click at [415, 362] on icon "Next" at bounding box center [414, 359] width 10 height 10
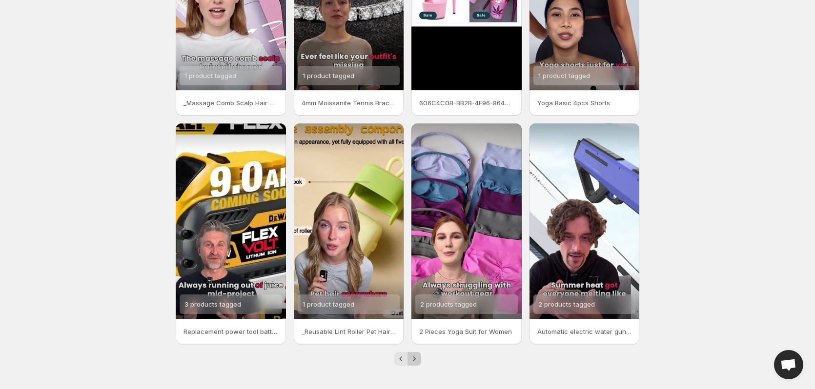
click at [415, 362] on icon "Next" at bounding box center [414, 359] width 10 height 10
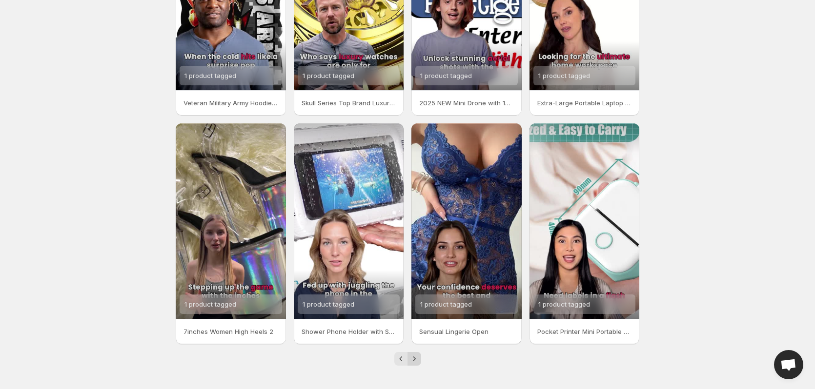
click at [415, 361] on icon "Next" at bounding box center [414, 359] width 10 height 10
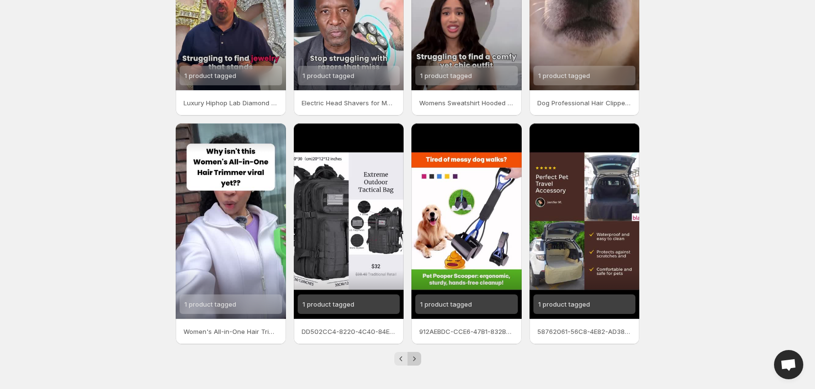
click at [415, 361] on icon "Next" at bounding box center [414, 359] width 10 height 10
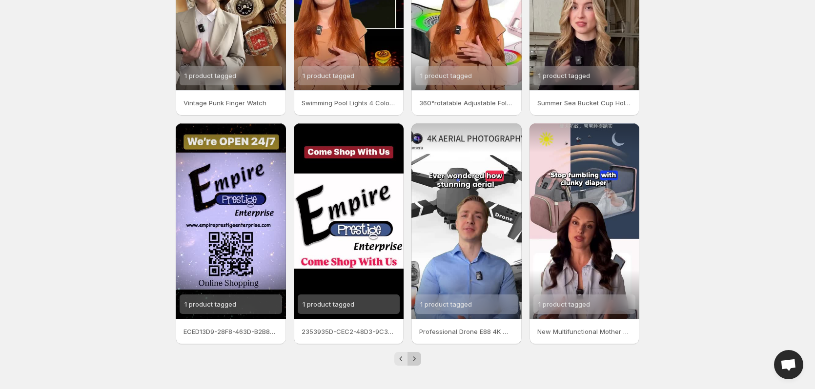
click at [415, 361] on icon "Next" at bounding box center [414, 359] width 10 height 10
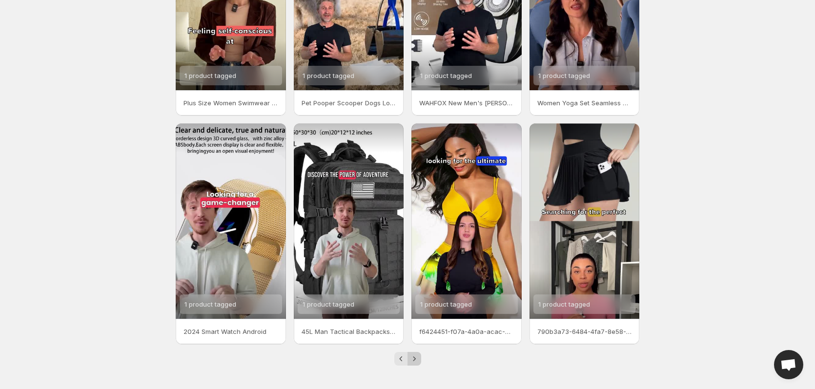
click at [415, 361] on icon "Next" at bounding box center [414, 359] width 10 height 10
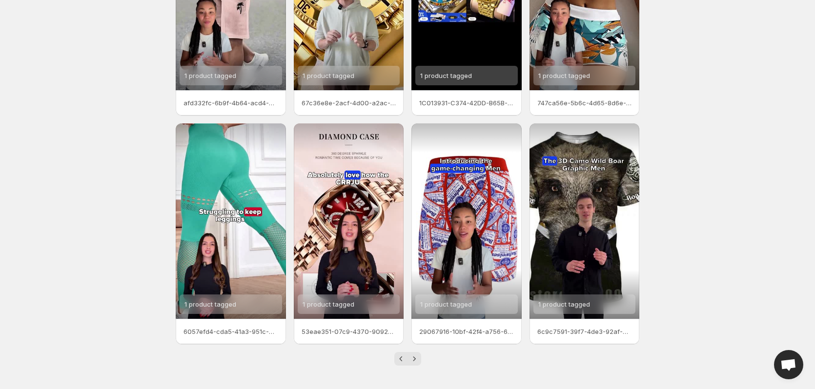
click at [415, 361] on icon "Next" at bounding box center [414, 359] width 10 height 10
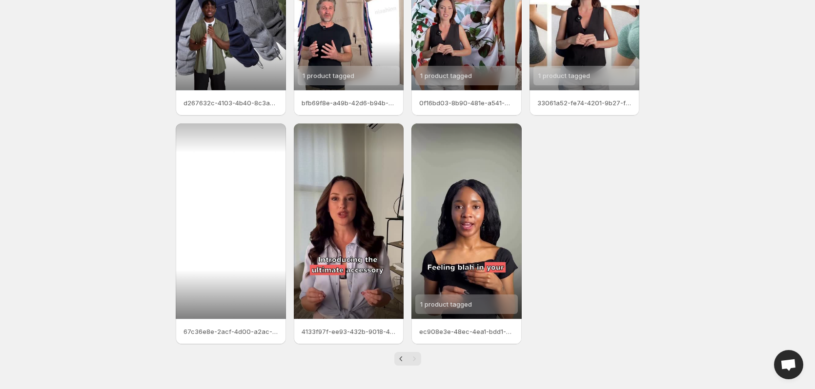
click at [249, 265] on div at bounding box center [231, 221] width 110 height 196
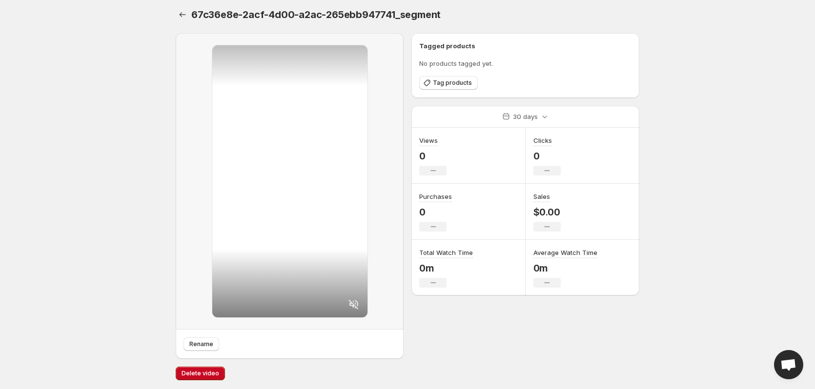
scroll to position [5, 0]
click at [352, 301] on icon at bounding box center [354, 304] width 12 height 12
click at [444, 80] on span "Tag products" at bounding box center [452, 82] width 39 height 8
click at [180, 12] on icon "Settings" at bounding box center [183, 14] width 10 height 10
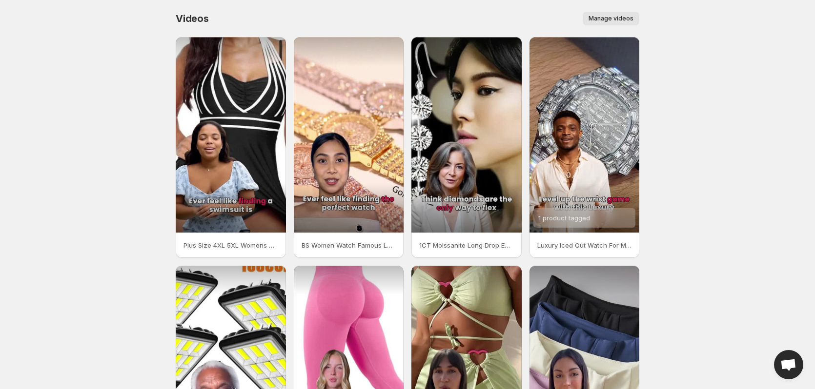
click at [621, 17] on span "Manage videos" at bounding box center [610, 19] width 45 height 8
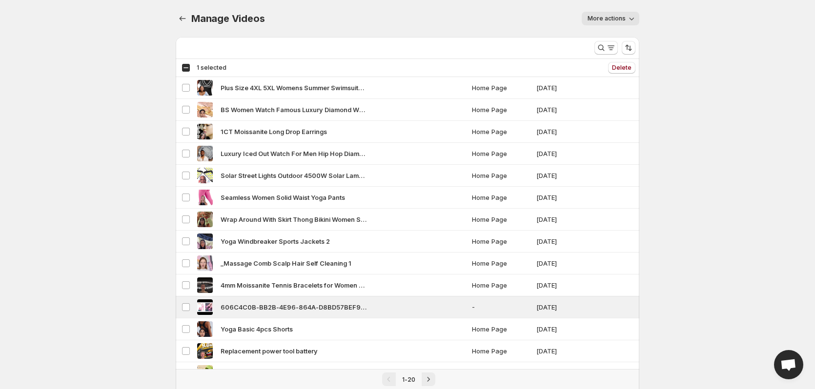
click at [632, 20] on icon "button" at bounding box center [631, 19] width 5 height 3
click at [668, 15] on body "Home Feeds Videos Subscription Settings Manage Videos. This page is ready Manag…" at bounding box center [407, 194] width 815 height 389
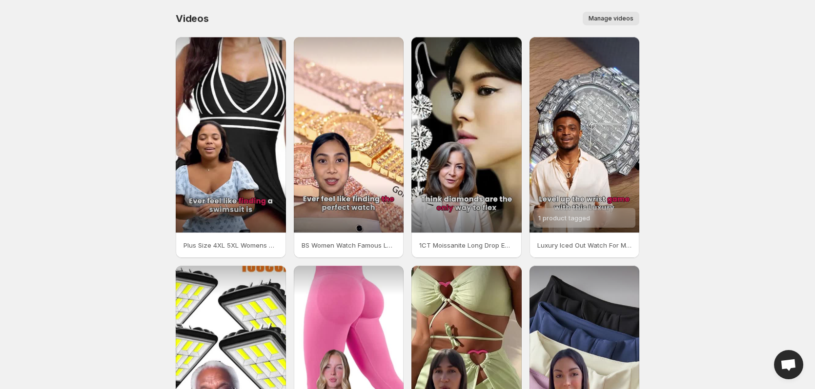
click at [621, 19] on span "Manage videos" at bounding box center [610, 19] width 45 height 8
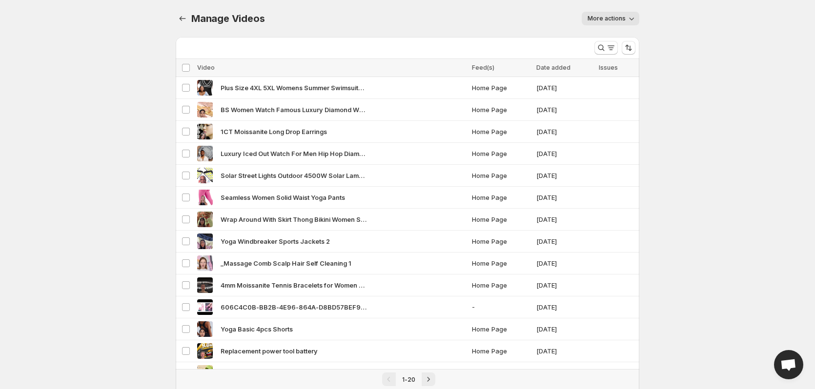
click at [672, 20] on body "Home Feeds Videos Subscription Settings Manage Videos. This page is ready Manag…" at bounding box center [407, 194] width 815 height 389
click at [474, 24] on div "More actions" at bounding box center [457, 19] width 363 height 14
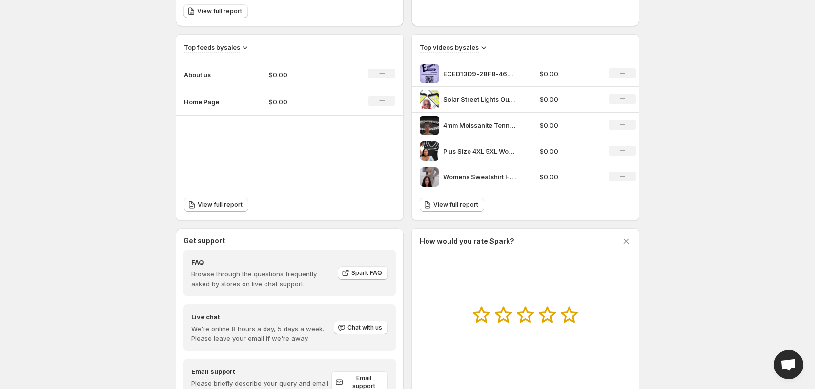
scroll to position [293, 0]
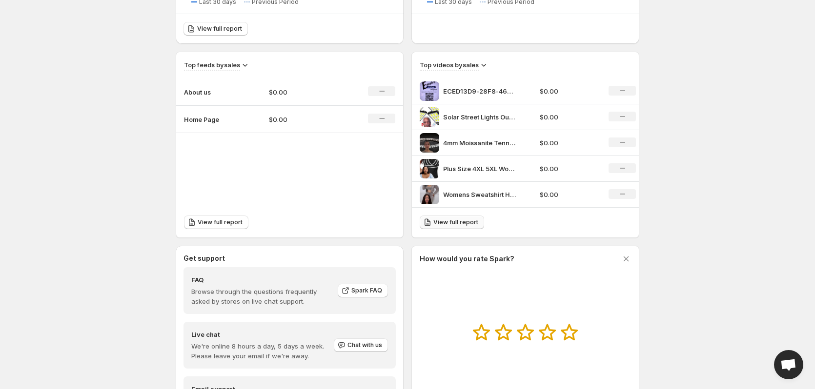
click at [457, 222] on span "View full report" at bounding box center [455, 223] width 45 height 8
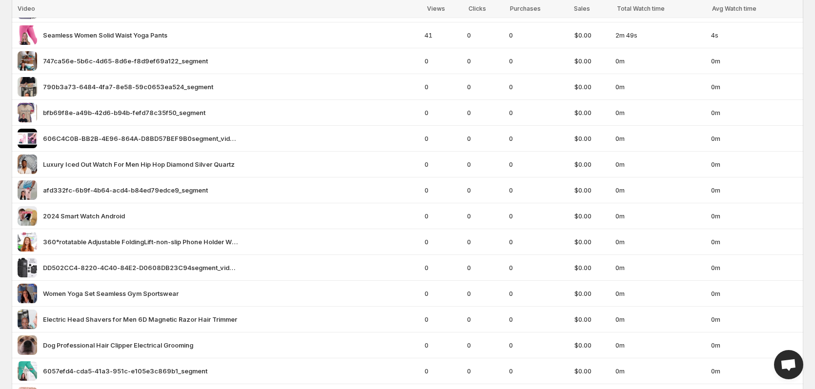
scroll to position [191, 0]
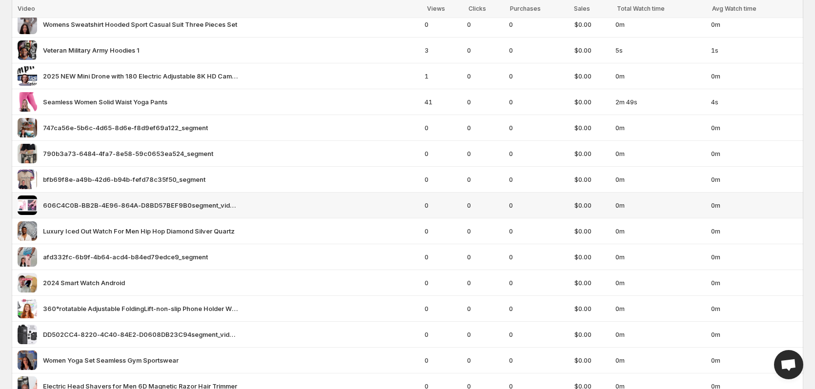
click at [126, 213] on div "606C4C0B-BB2B-4E96-864A-D8BD57BEF9B0segment_video_2" at bounding box center [218, 206] width 401 height 20
click at [50, 203] on span "606C4C0B-BB2B-4E96-864A-D8BD57BEF9B0segment_video_2" at bounding box center [140, 205] width 195 height 10
click at [661, 204] on span "0m" at bounding box center [660, 205] width 90 height 10
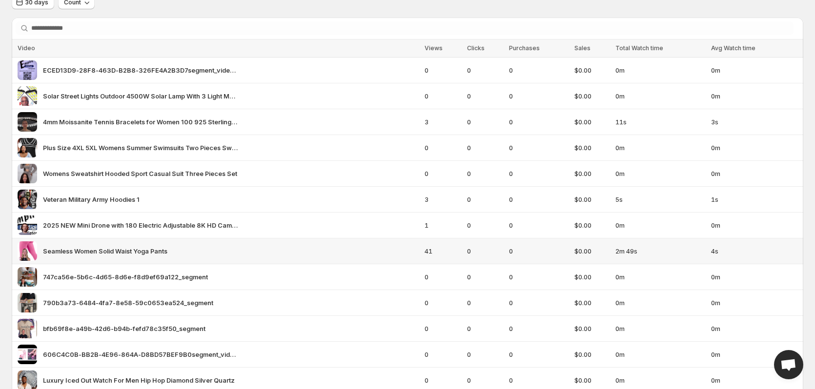
scroll to position [0, 0]
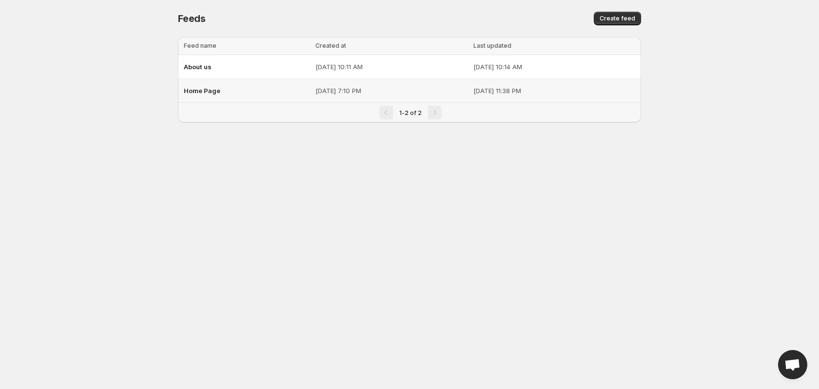
click at [478, 86] on p "[DATE] 11:38 PM" at bounding box center [555, 91] width 162 height 10
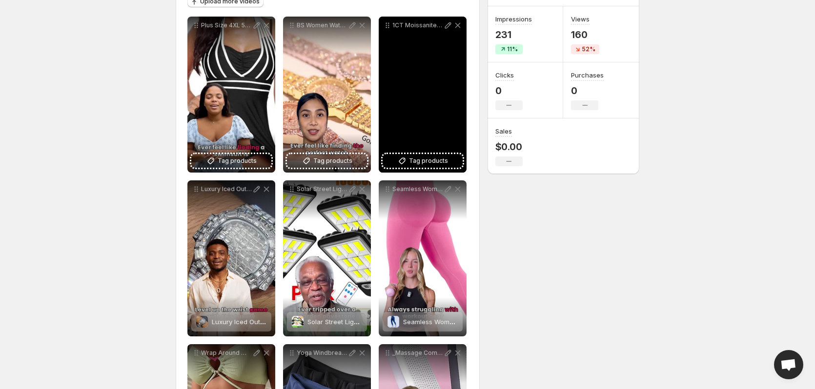
scroll to position [49, 0]
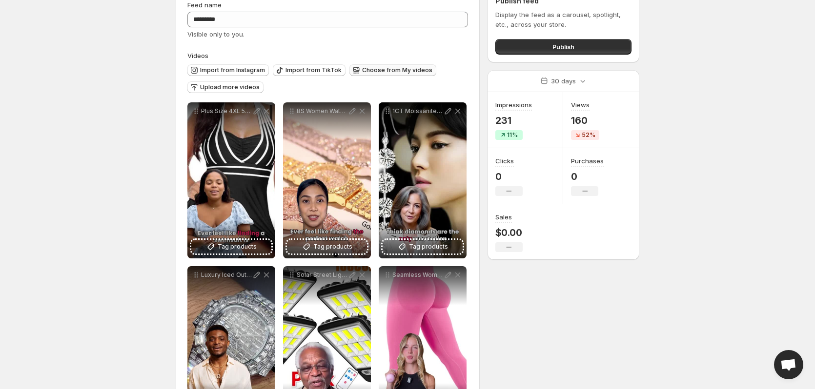
click at [394, 65] on button "Choose from My videos" at bounding box center [392, 70] width 87 height 12
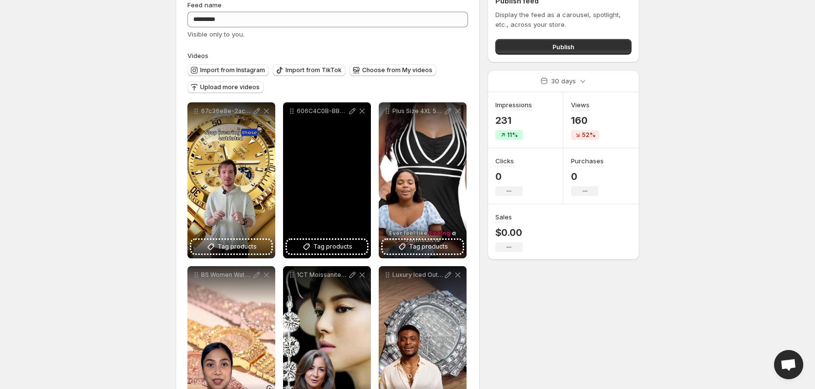
click at [320, 138] on div "606C4C0B-BB2B-4E96-864A-D8BD57BEF9B0segment_video_2" at bounding box center [327, 180] width 88 height 156
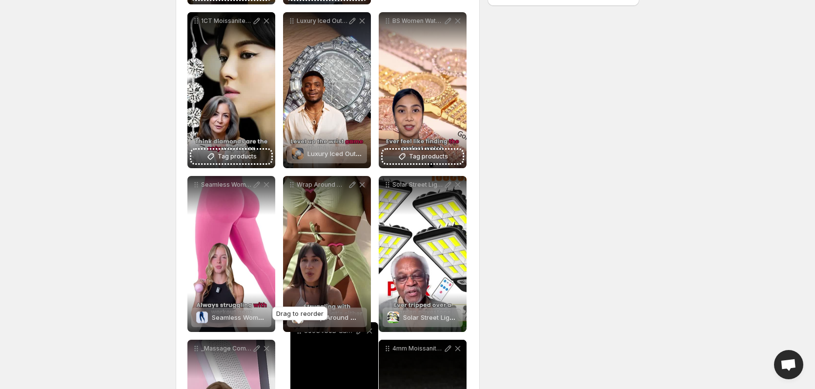
drag, startPoint x: 294, startPoint y: 112, endPoint x: 301, endPoint y: 348, distance: 236.2
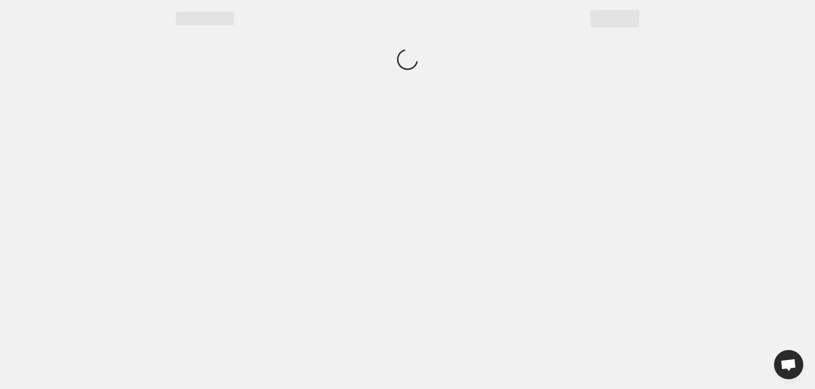
scroll to position [0, 0]
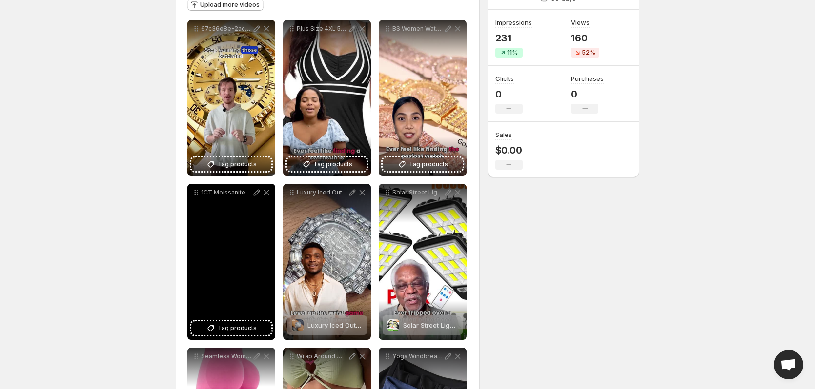
scroll to position [98, 0]
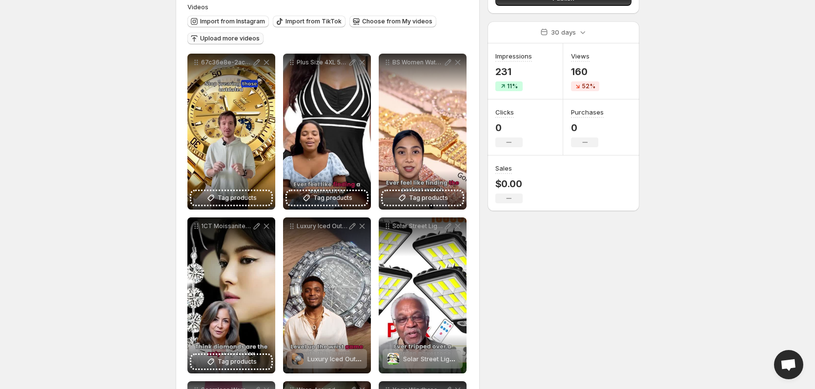
click at [227, 36] on span "Upload more videos" at bounding box center [230, 39] width 60 height 8
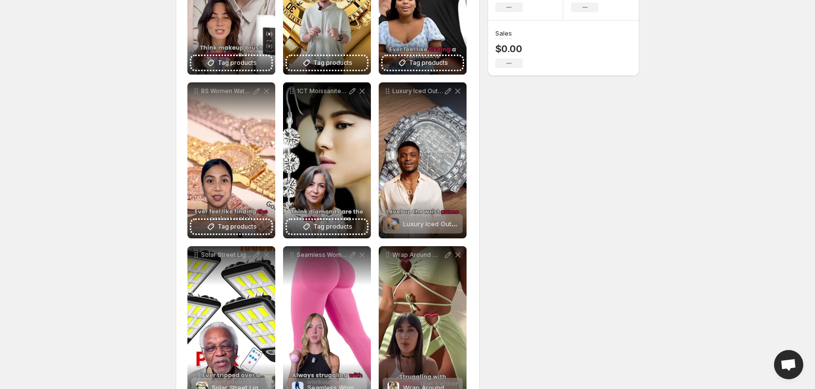
scroll to position [146, 0]
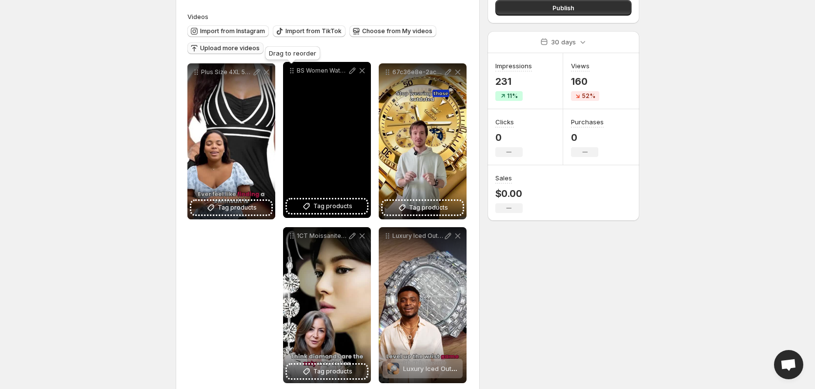
drag, startPoint x: 195, startPoint y: 181, endPoint x: 291, endPoint y: 57, distance: 156.9
click at [291, 66] on icon at bounding box center [292, 71] width 10 height 10
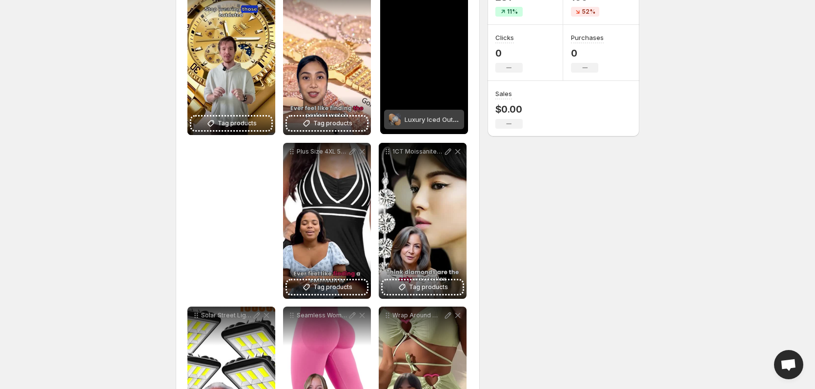
scroll to position [49, 0]
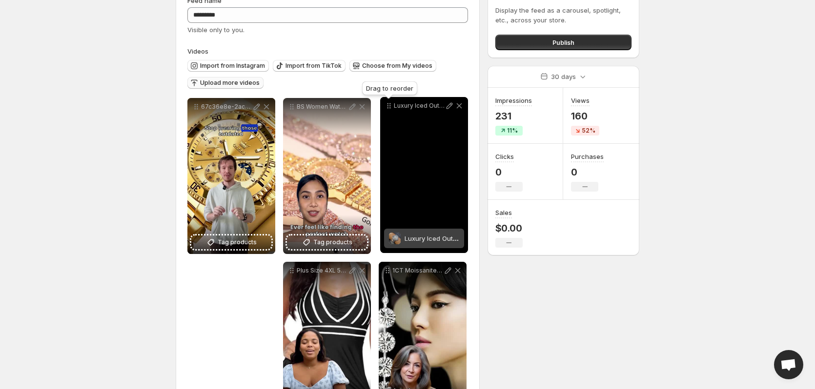
drag, startPoint x: 386, startPoint y: 99, endPoint x: 388, endPoint y: 34, distance: 64.9
click at [388, 101] on icon at bounding box center [389, 106] width 10 height 10
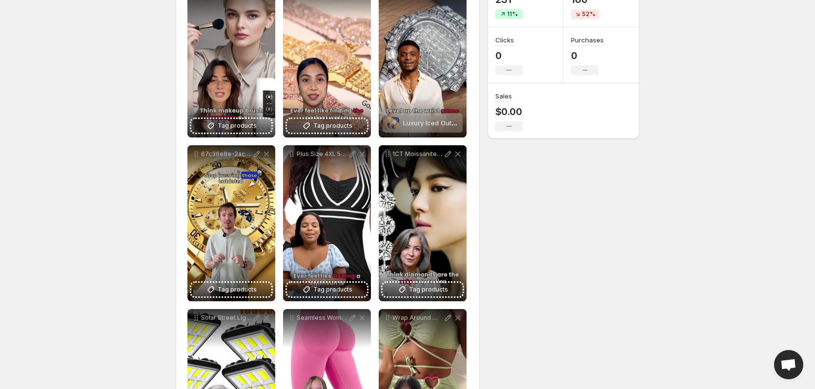
scroll to position [196, 0]
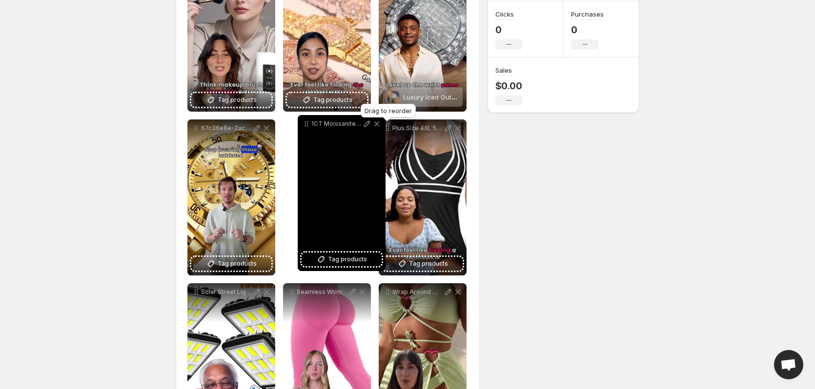
drag, startPoint x: 388, startPoint y: 130, endPoint x: 307, endPoint y: 125, distance: 81.1
click at [307, 125] on icon at bounding box center [307, 125] width 1 height 1
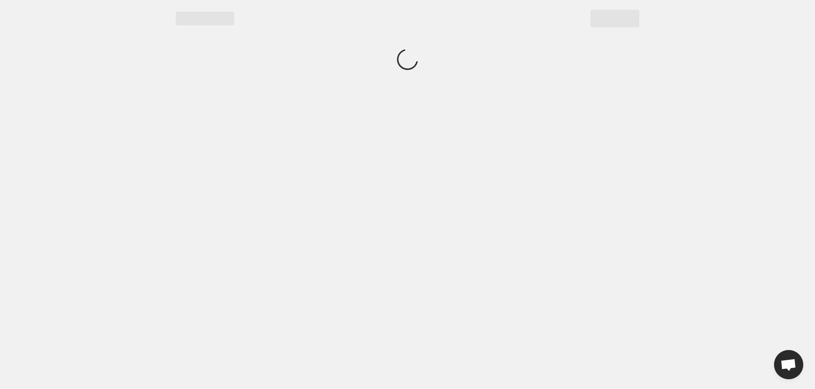
scroll to position [0, 0]
